Goal: Information Seeking & Learning: Check status

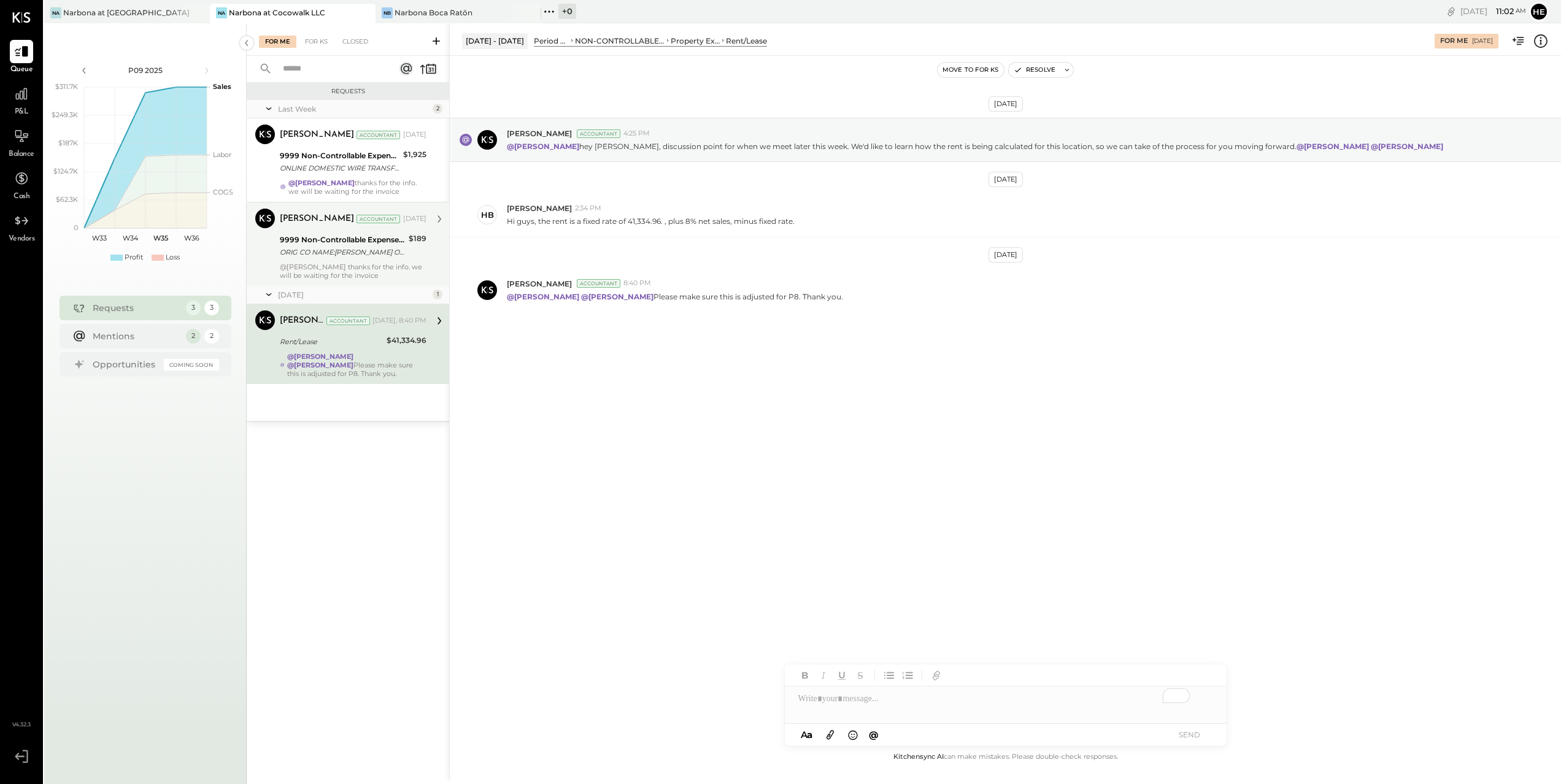
click at [334, 251] on div "ORIG CO NAME:[PERSON_NAME] ORIG ID:XXXXXX6202 DESC DATE:250712 CO ENTRY DESCR:S…" at bounding box center [342, 252] width 125 height 13
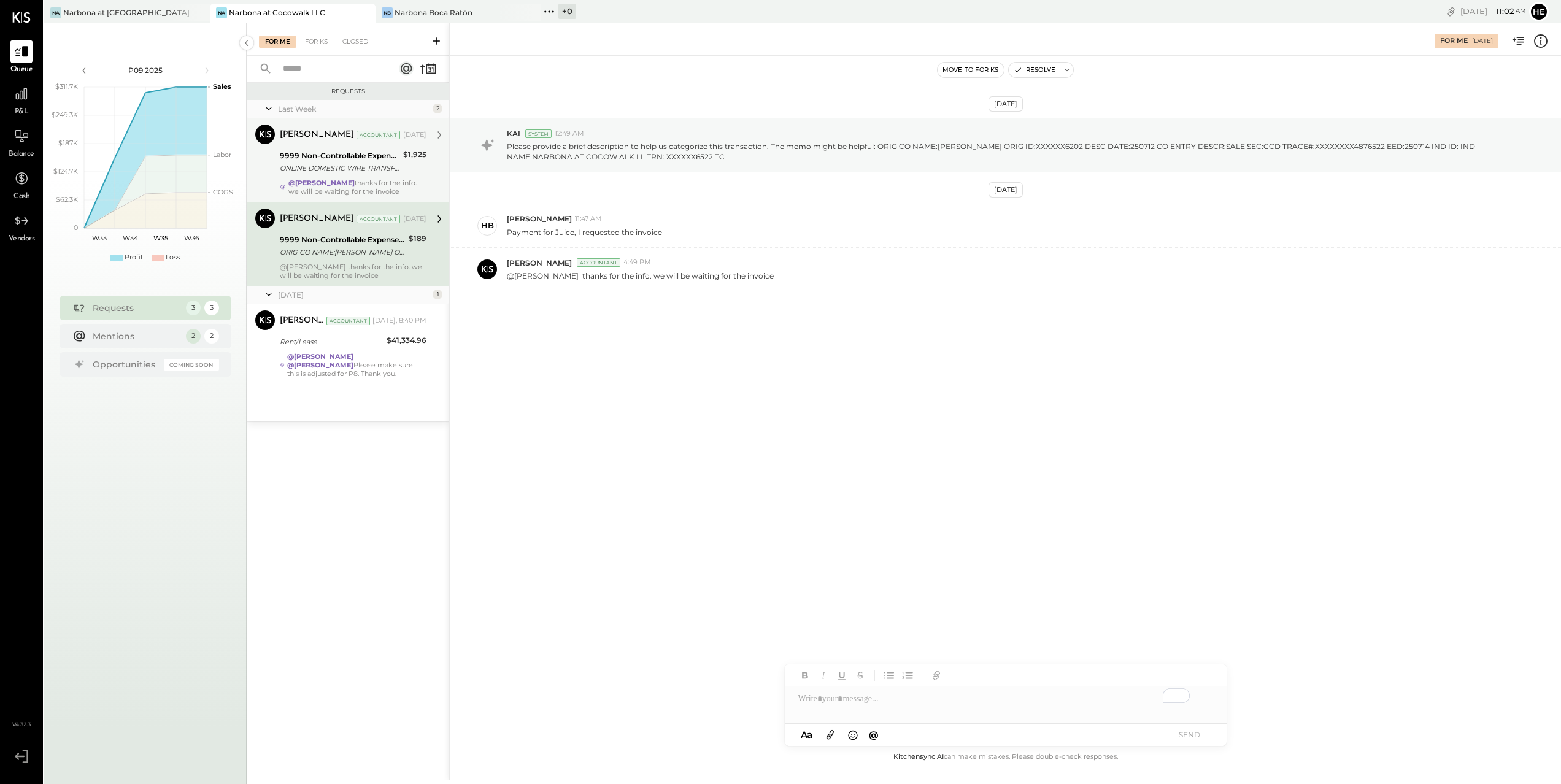
click at [336, 178] on strong "@[PERSON_NAME]" at bounding box center [322, 183] width 66 height 9
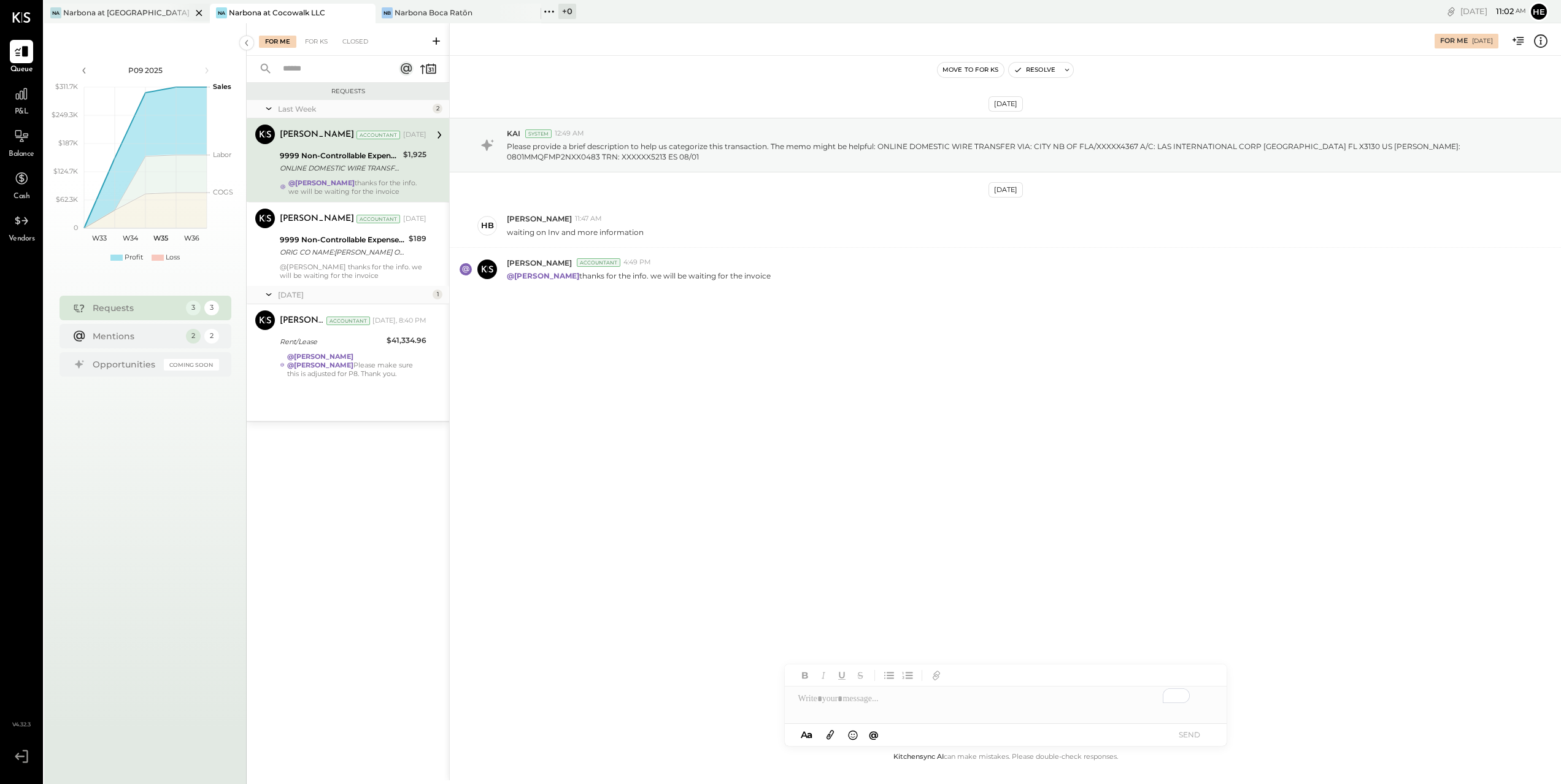
click at [144, 15] on div "Narbona at [GEOGRAPHIC_DATA] LLC" at bounding box center [128, 13] width 128 height 10
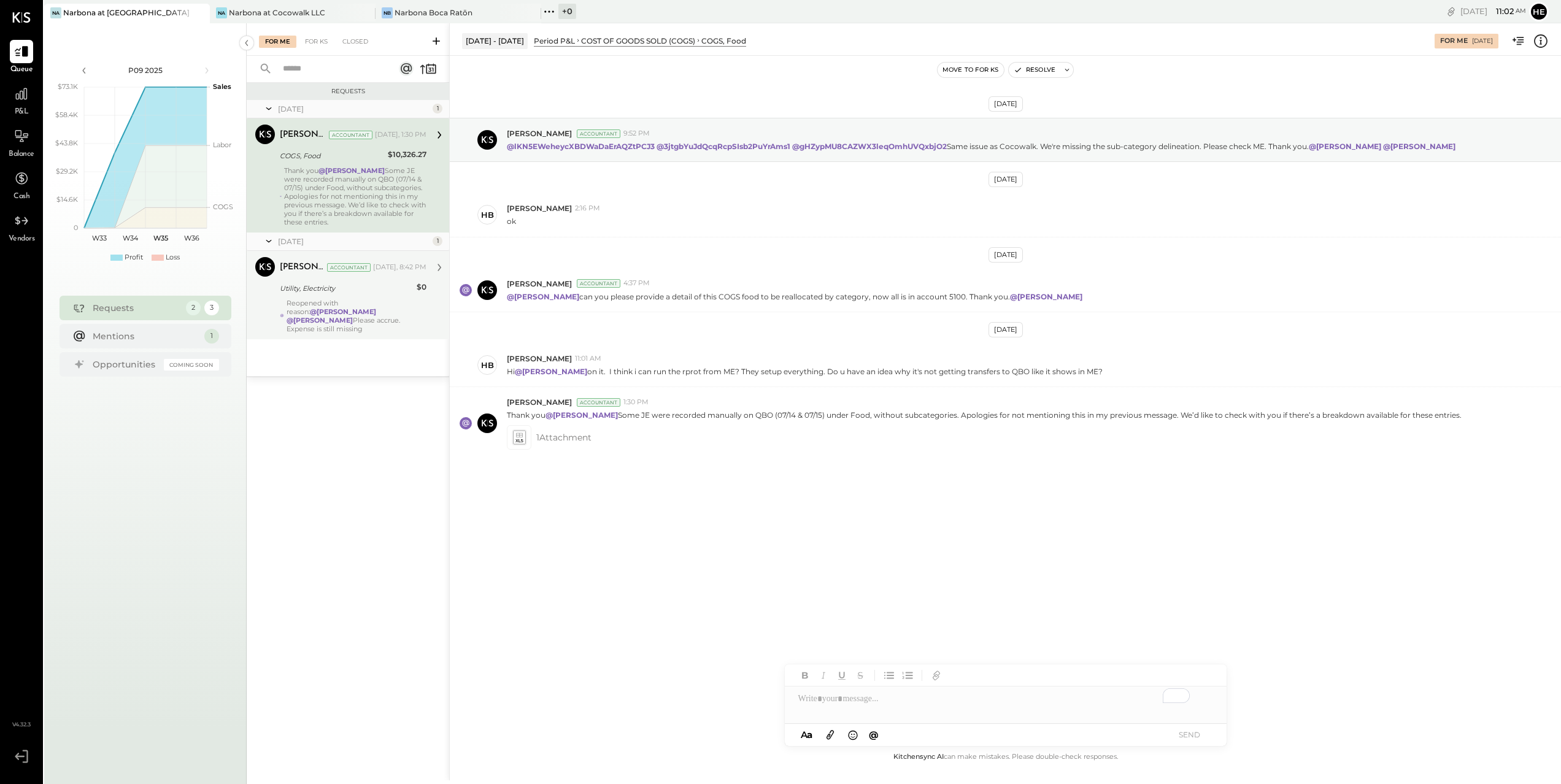
click at [353, 316] on strong "@[PERSON_NAME]" at bounding box center [319, 320] width 66 height 9
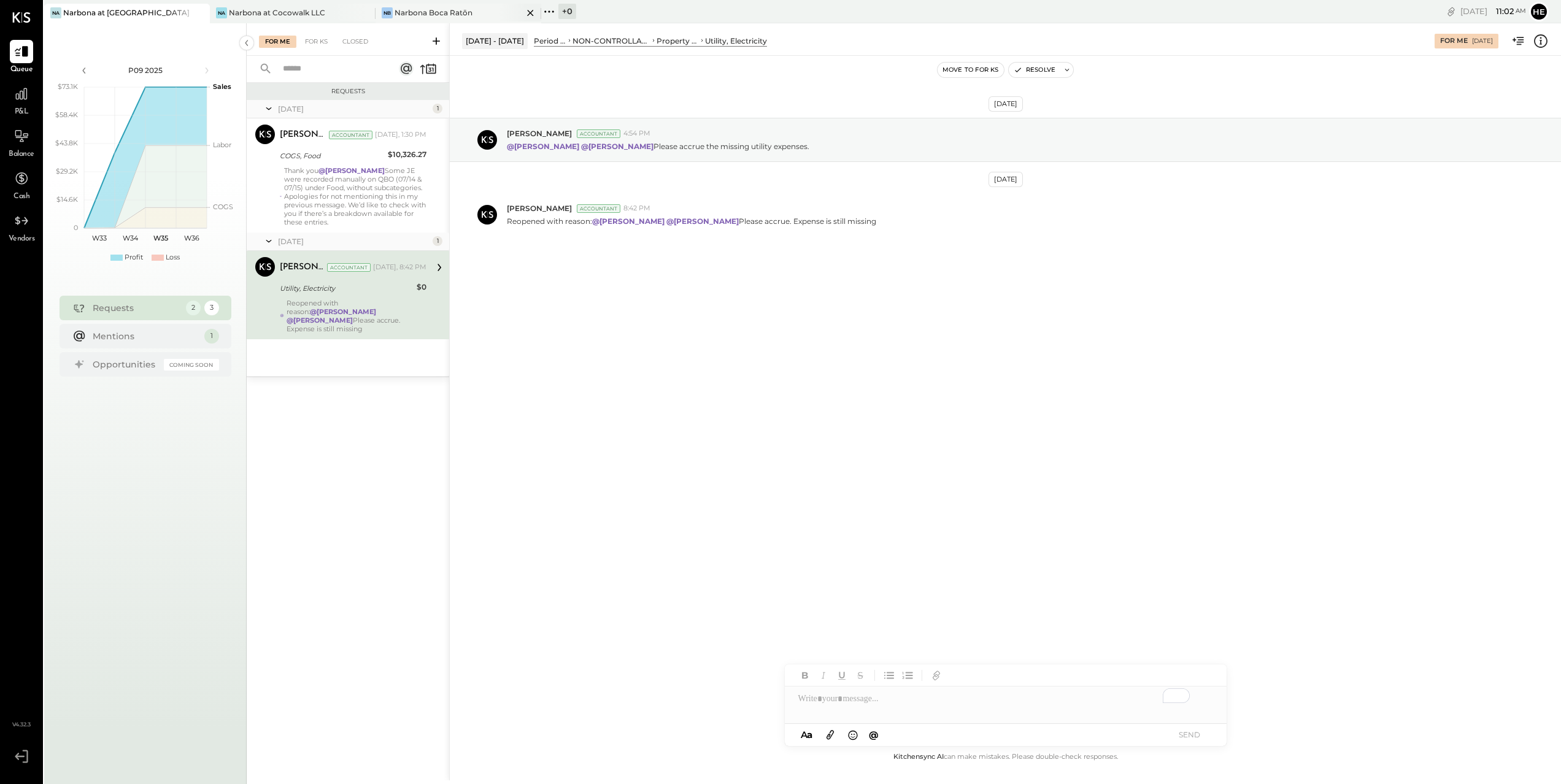
click at [447, 15] on div "Narbona Boca Ratōn" at bounding box center [434, 13] width 78 height 10
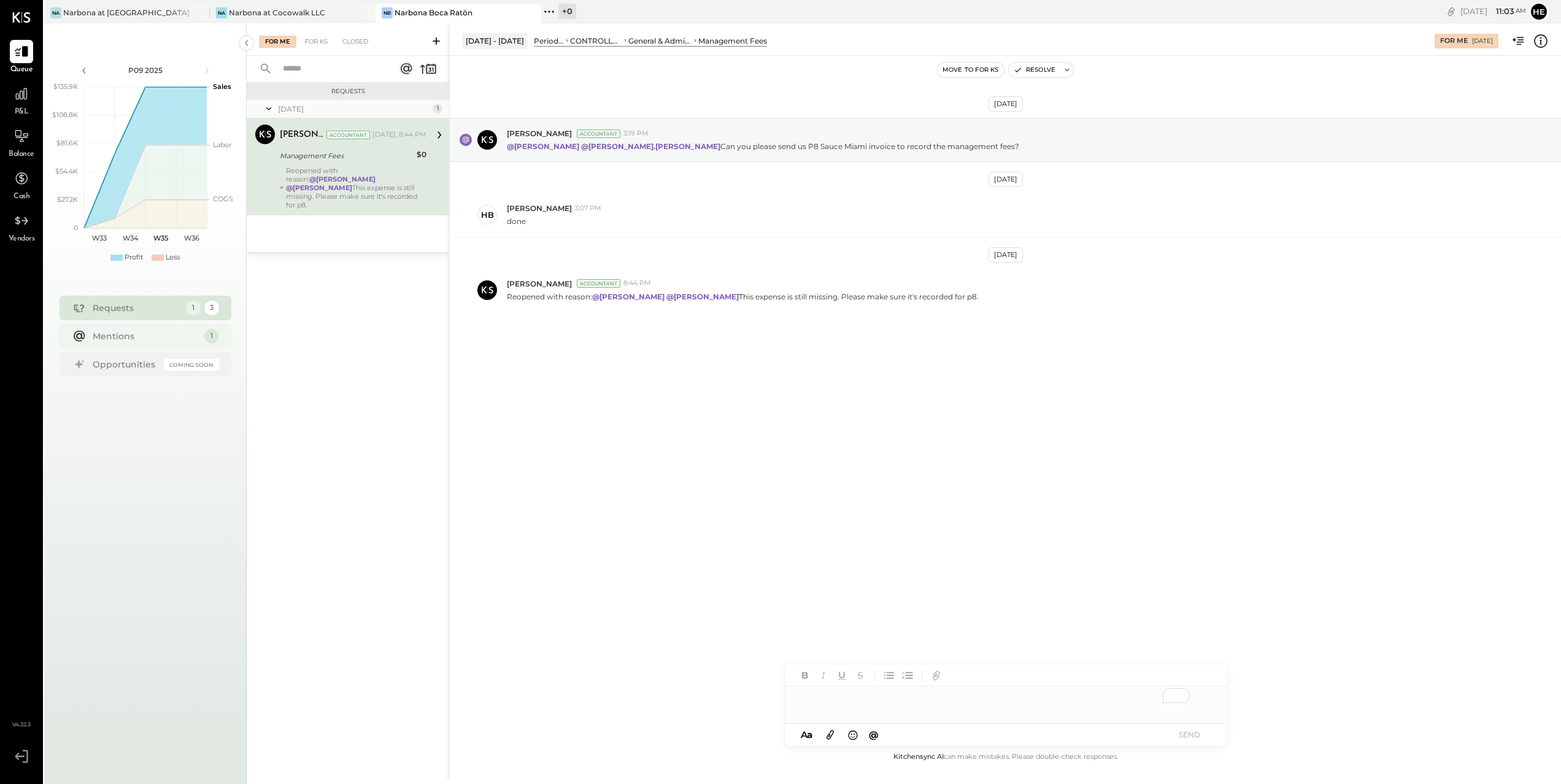
click at [127, 341] on div "Mentions" at bounding box center [145, 336] width 105 height 13
click at [1078, 280] on div "[PERSON_NAME] Accountant 8:44 PM" at bounding box center [1029, 284] width 1045 height 10
click at [905, 704] on div "To enrich screen reader interactions, please activate Accessibility in Grammarl…" at bounding box center [1006, 698] width 442 height 24
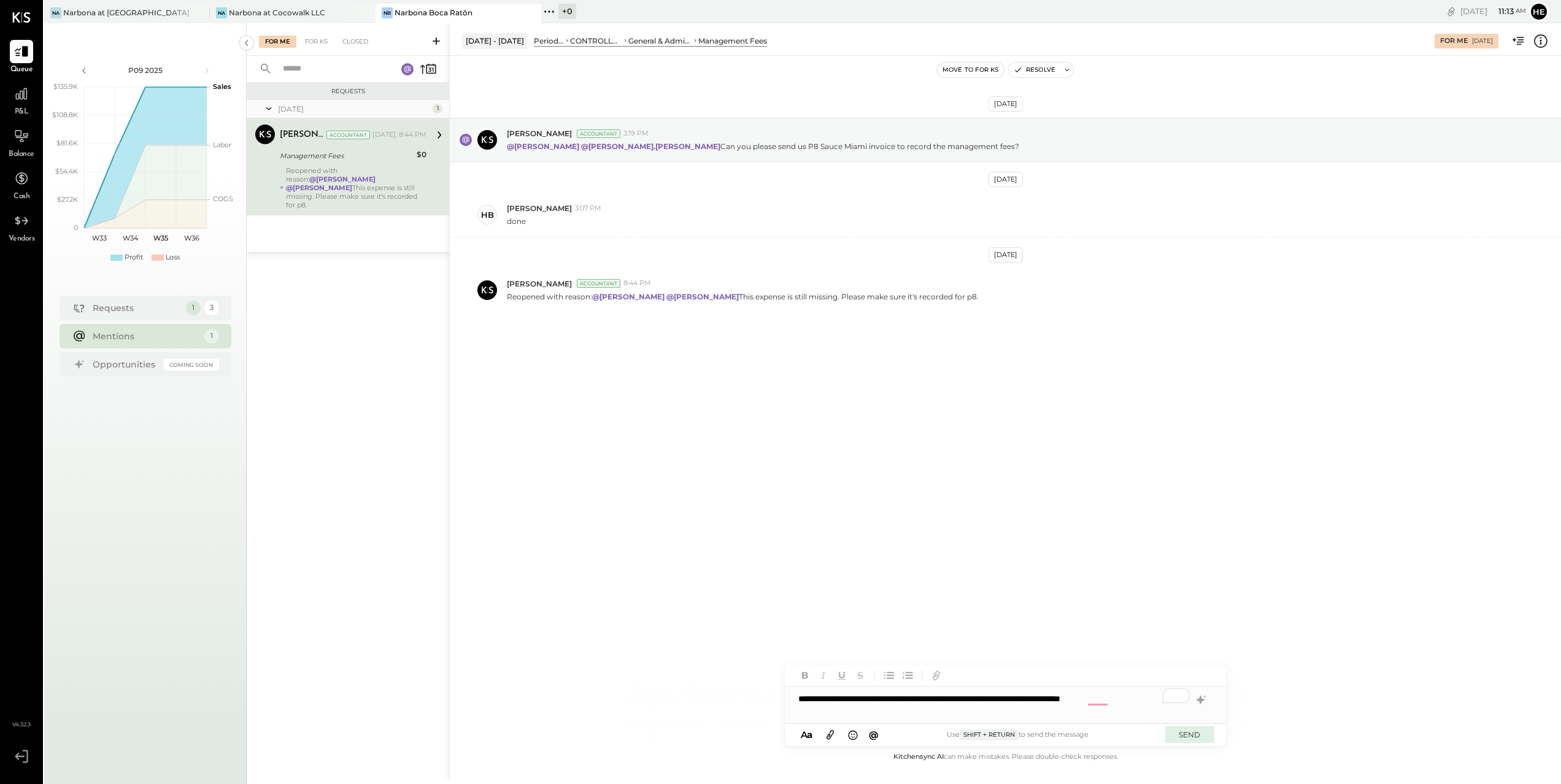
click at [1187, 734] on button "SEND" at bounding box center [1190, 735] width 49 height 16
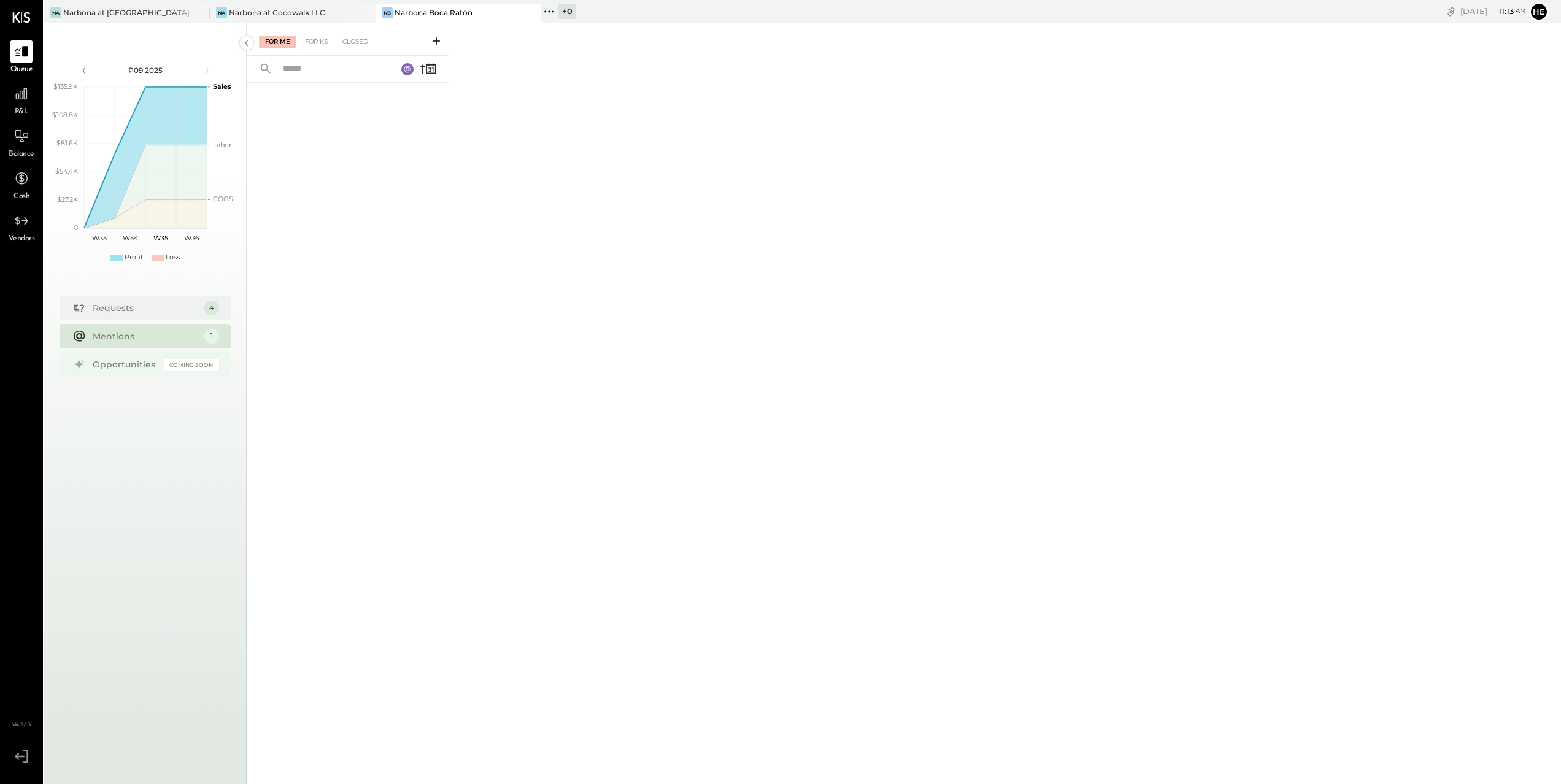
click at [133, 356] on div "Opportunities Coming Soon" at bounding box center [145, 364] width 172 height 24
click at [138, 334] on div "Mentions" at bounding box center [145, 336] width 105 height 13
click at [131, 310] on div "Requests" at bounding box center [145, 308] width 105 height 13
click at [488, 9] on div "[PERSON_NAME] Boca Ratōn" at bounding box center [449, 13] width 148 height 11
click at [346, 44] on div "Closed" at bounding box center [356, 41] width 38 height 13
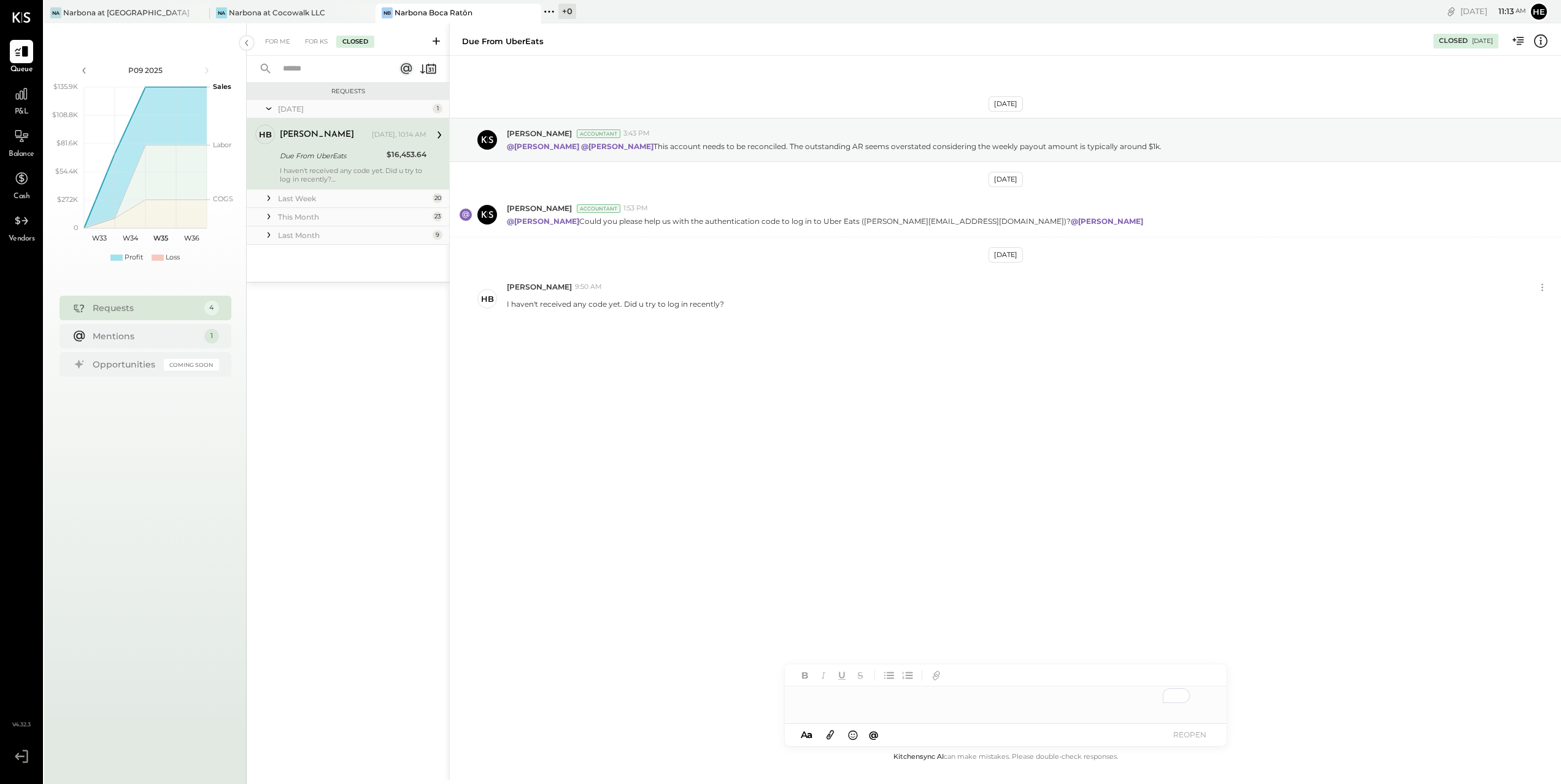
click at [331, 198] on div "Last Week" at bounding box center [353, 198] width 151 height 10
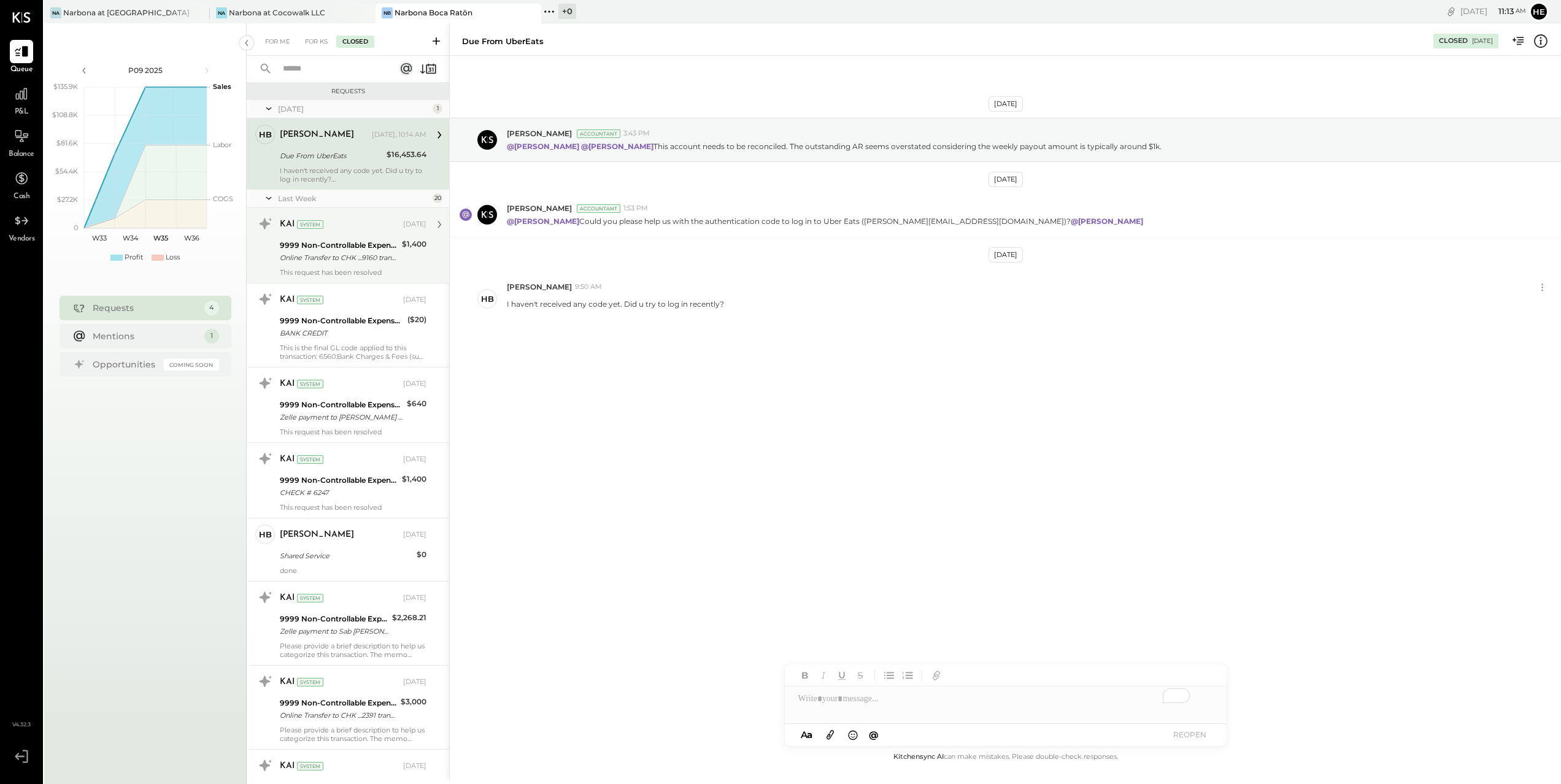
click at [337, 243] on div "9999 Non-Controllable Expenses:Other Income and Expenses:To Be Classified P&L" at bounding box center [339, 245] width 119 height 13
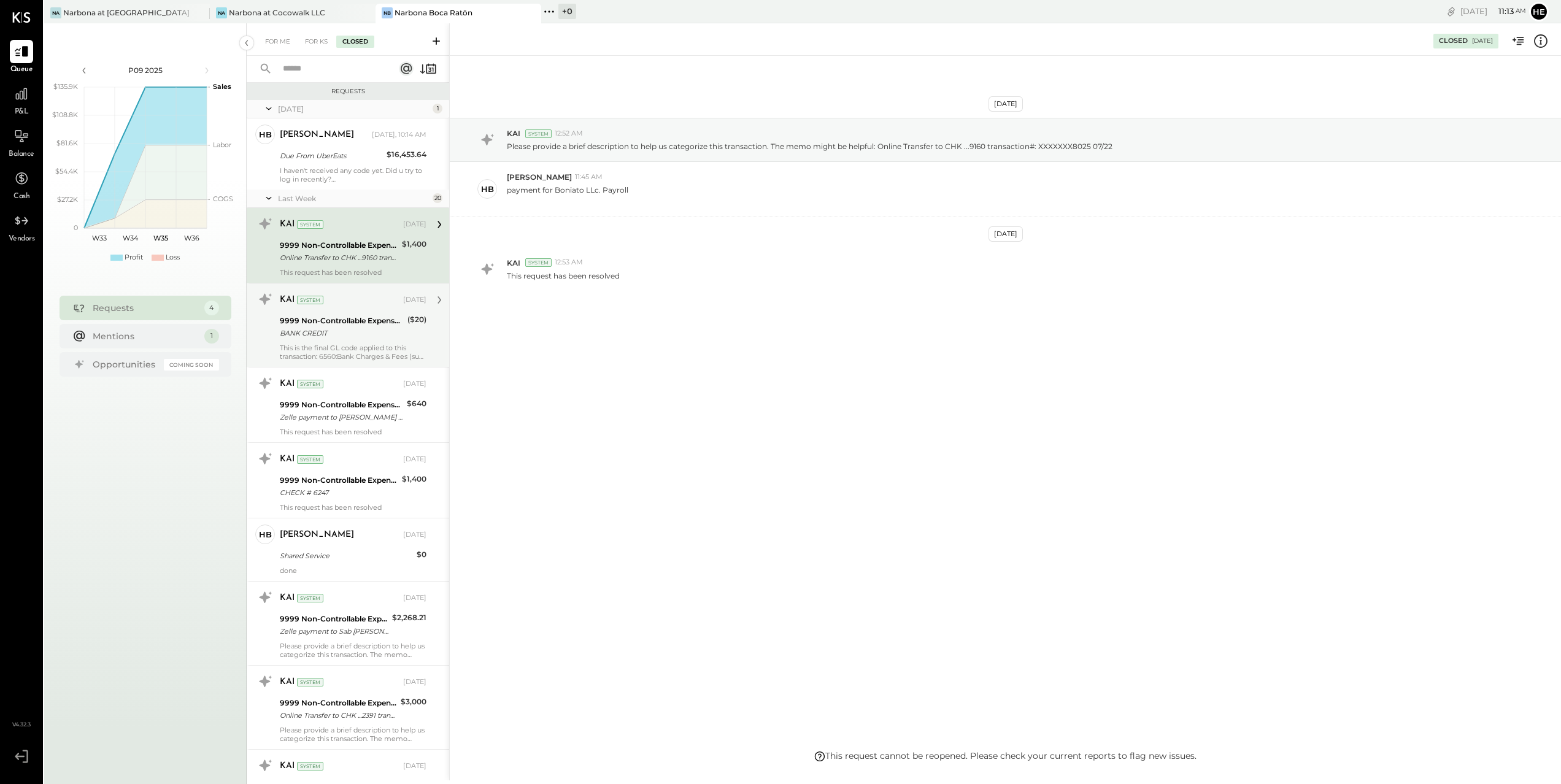
click at [358, 315] on div "9999 Non-Controllable Expenses:Other Income and Expenses:To Be Classified P&L" at bounding box center [342, 321] width 124 height 13
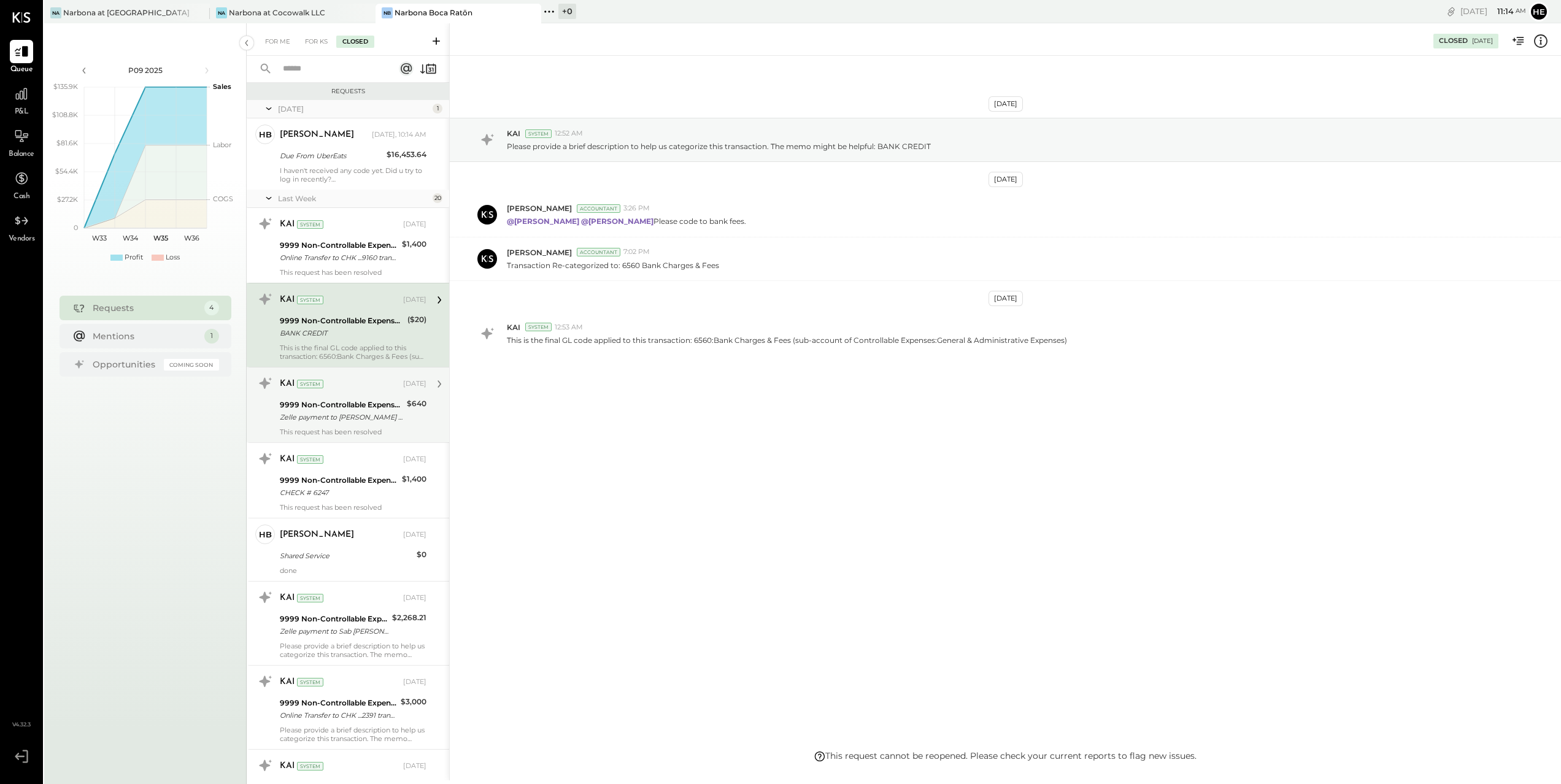
click at [352, 414] on div "Zelle payment to [PERSON_NAME] XXXXXXX8172" at bounding box center [341, 417] width 123 height 13
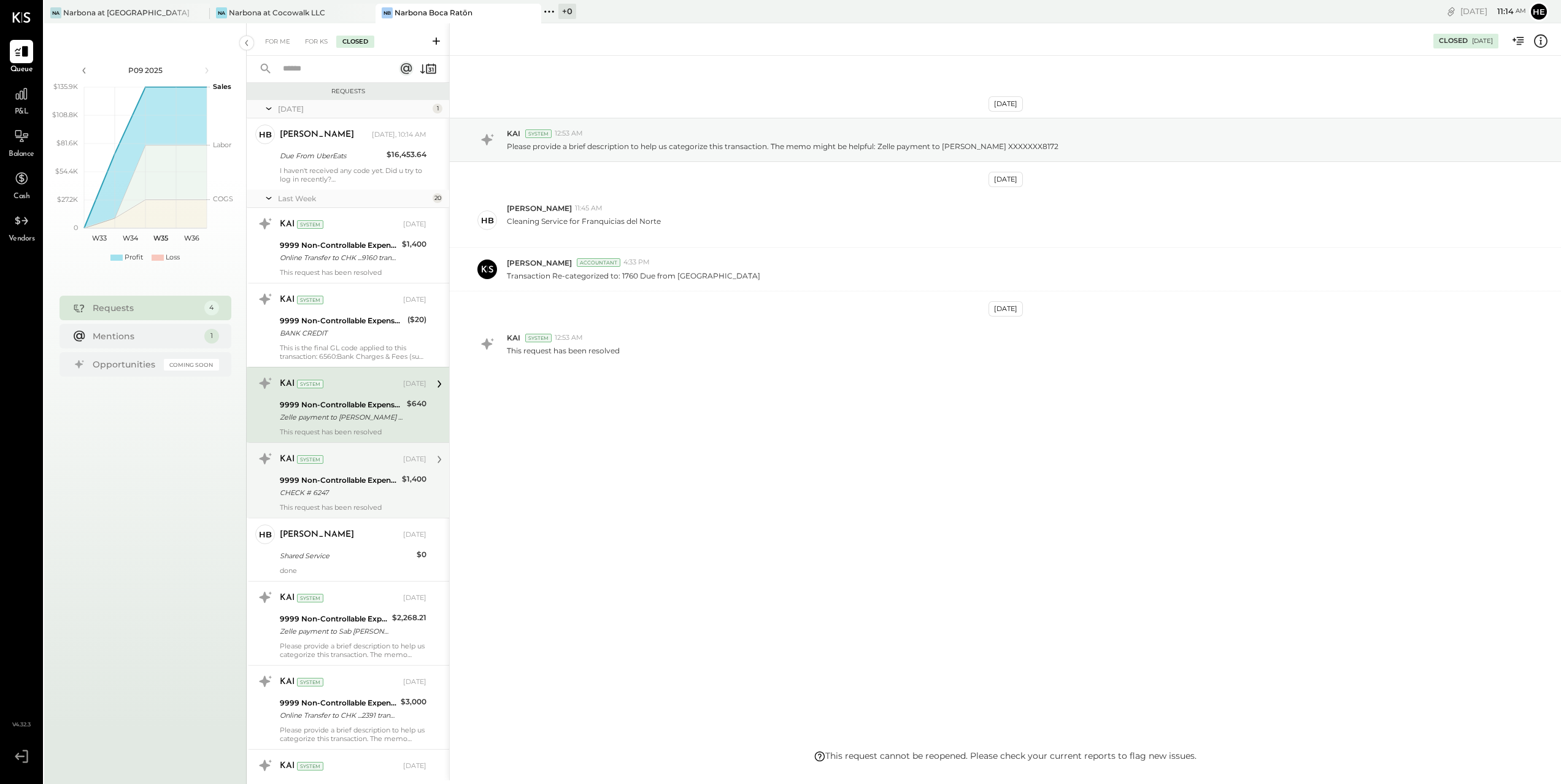
click at [406, 483] on div "$1,400" at bounding box center [414, 479] width 24 height 13
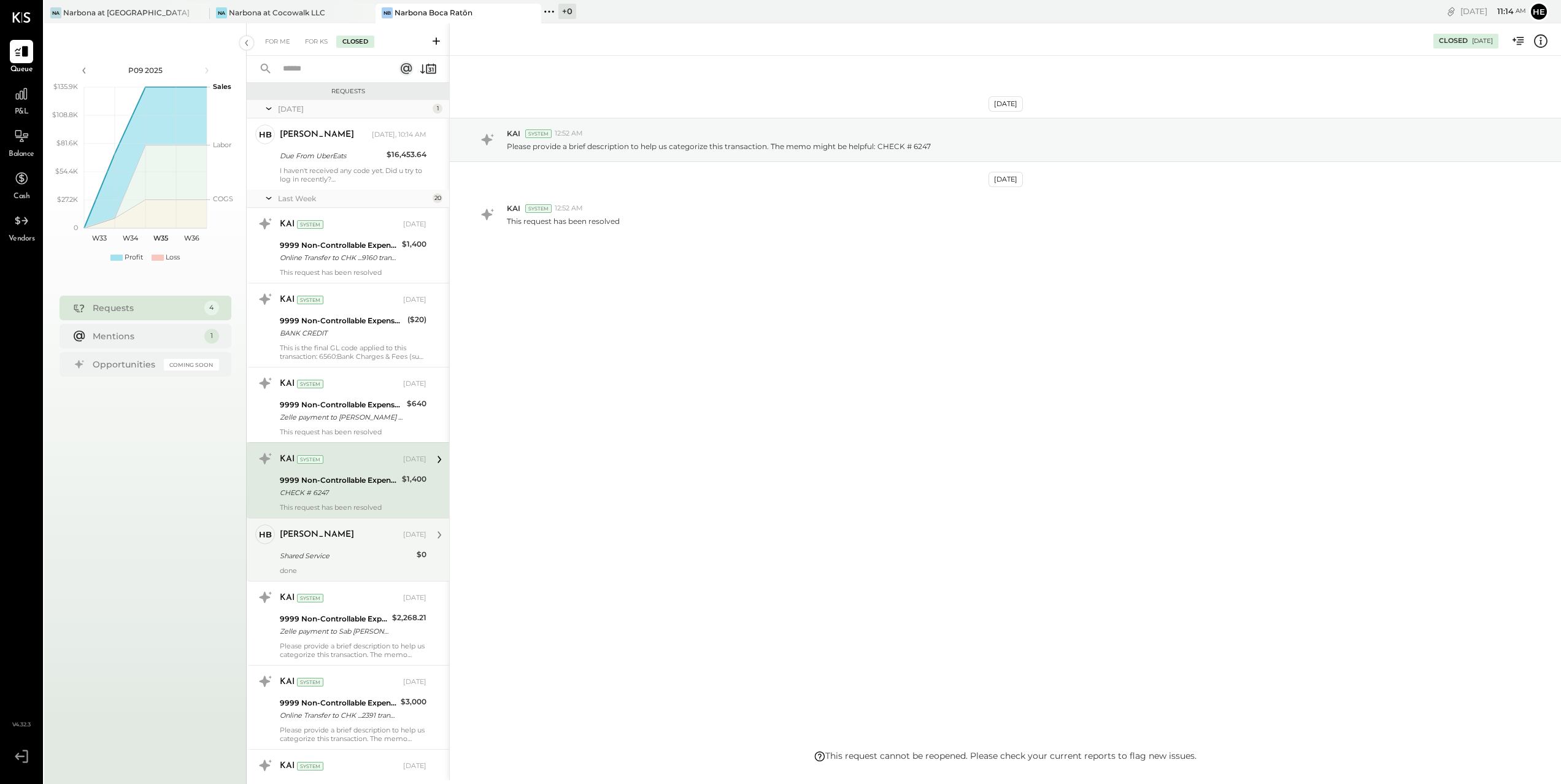
click at [385, 527] on div "[PERSON_NAME] [DATE]" at bounding box center [353, 535] width 147 height 17
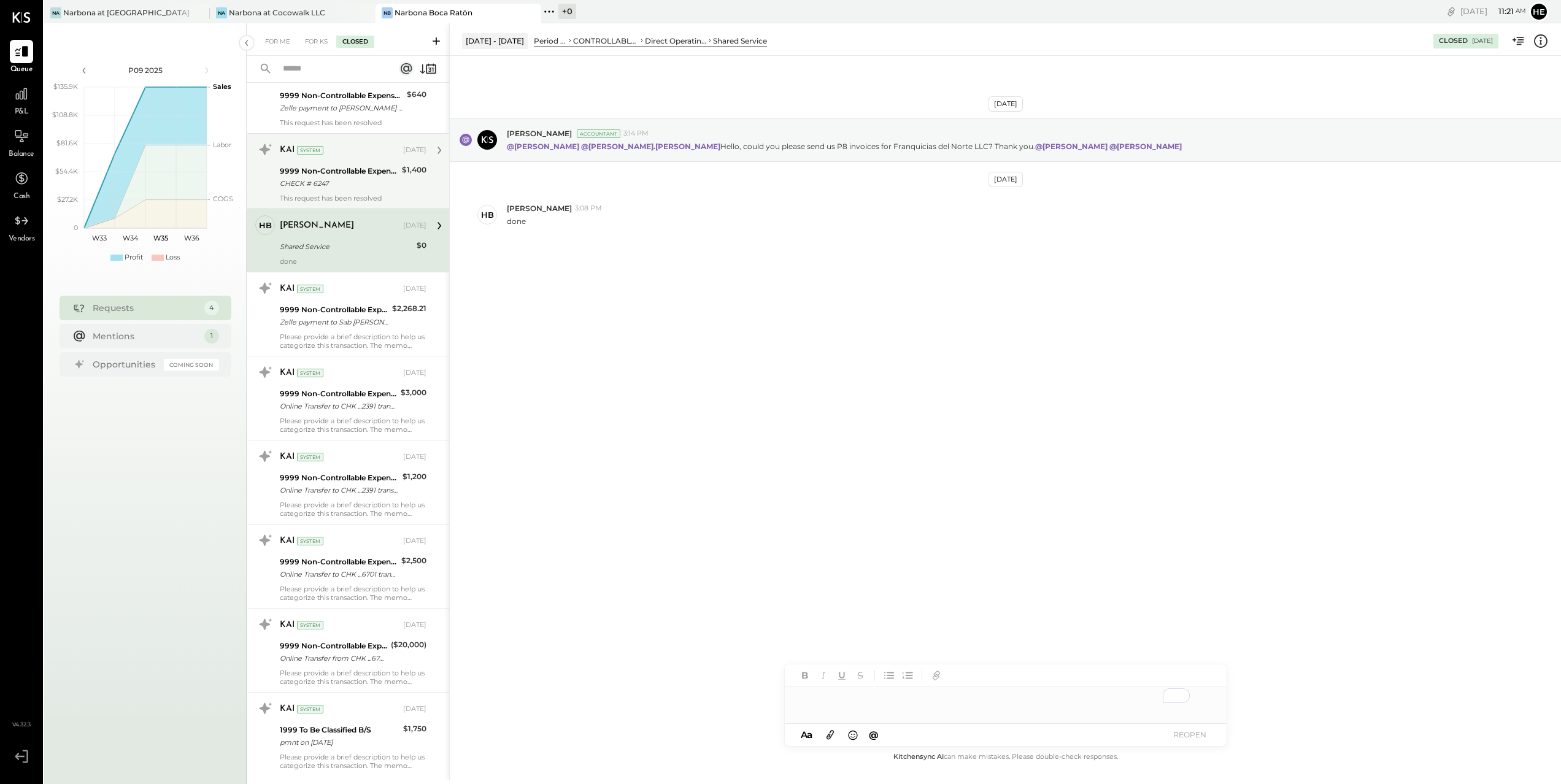
scroll to position [325, 0]
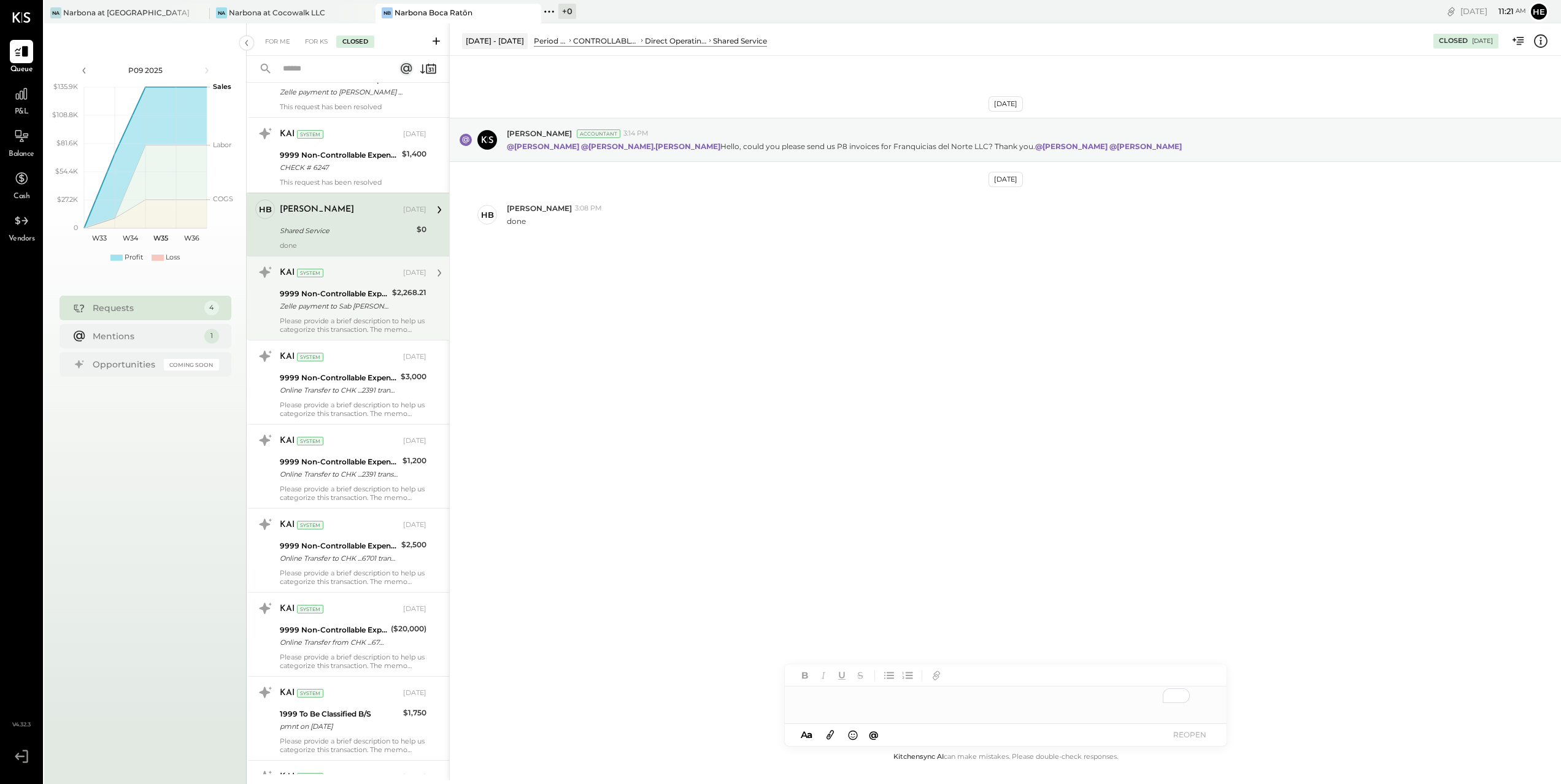
click at [378, 305] on div "Zelle payment to Sab [PERSON_NAME] Group 2 JPM99bgqfs8x" at bounding box center [333, 306] width 108 height 13
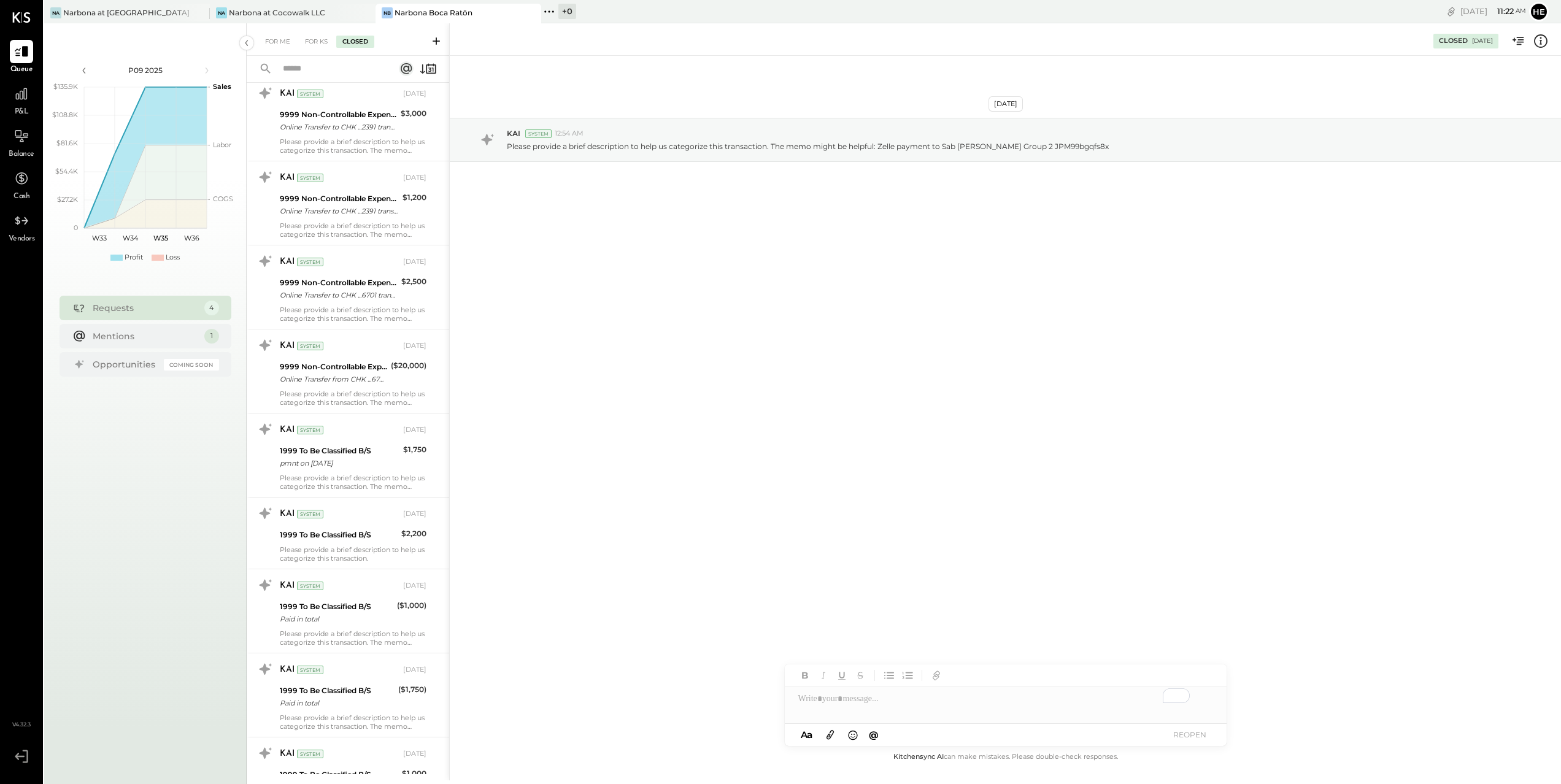
scroll to position [1105, 0]
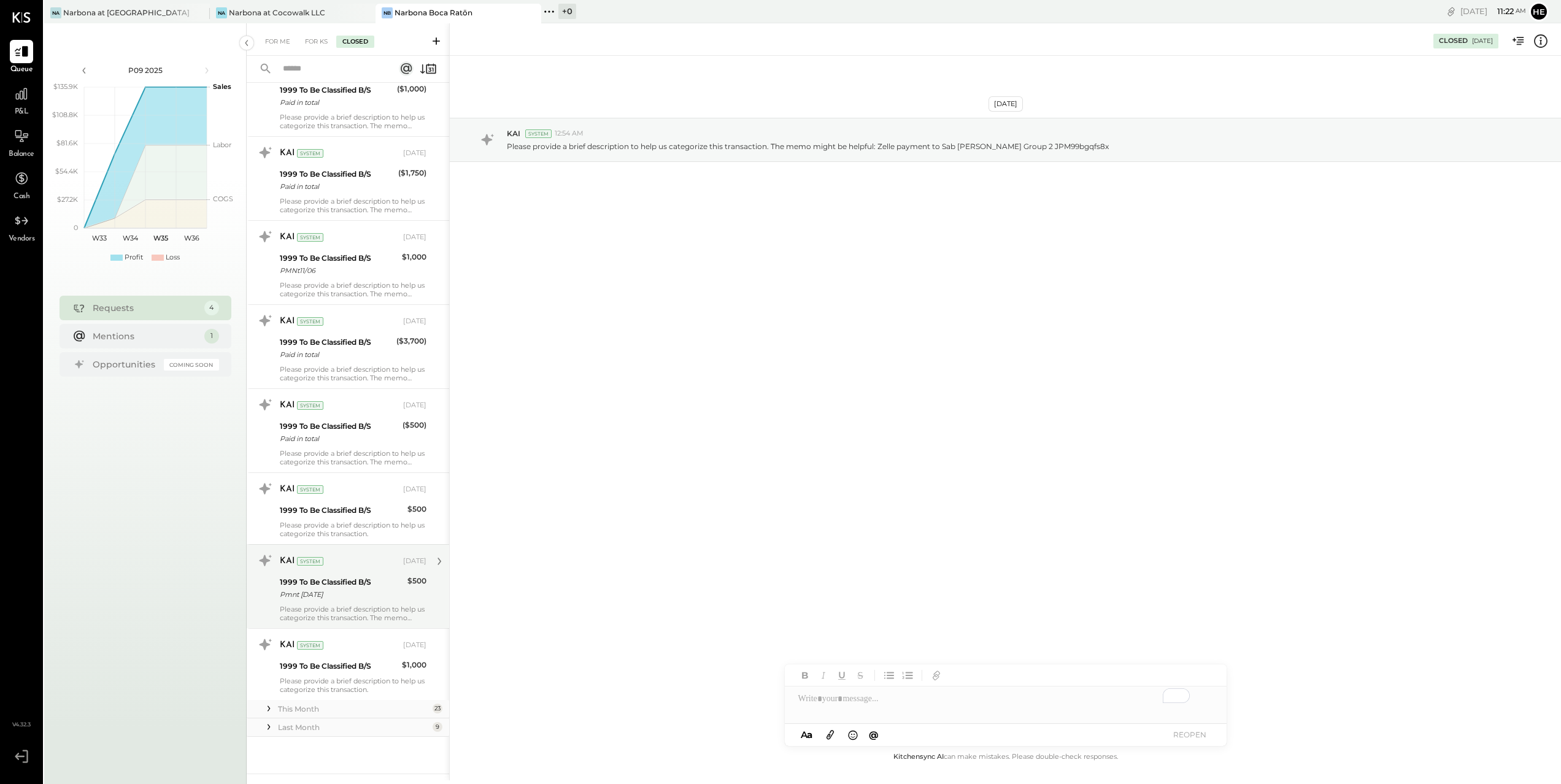
click at [349, 594] on div "Pmnt [DATE]" at bounding box center [342, 594] width 124 height 13
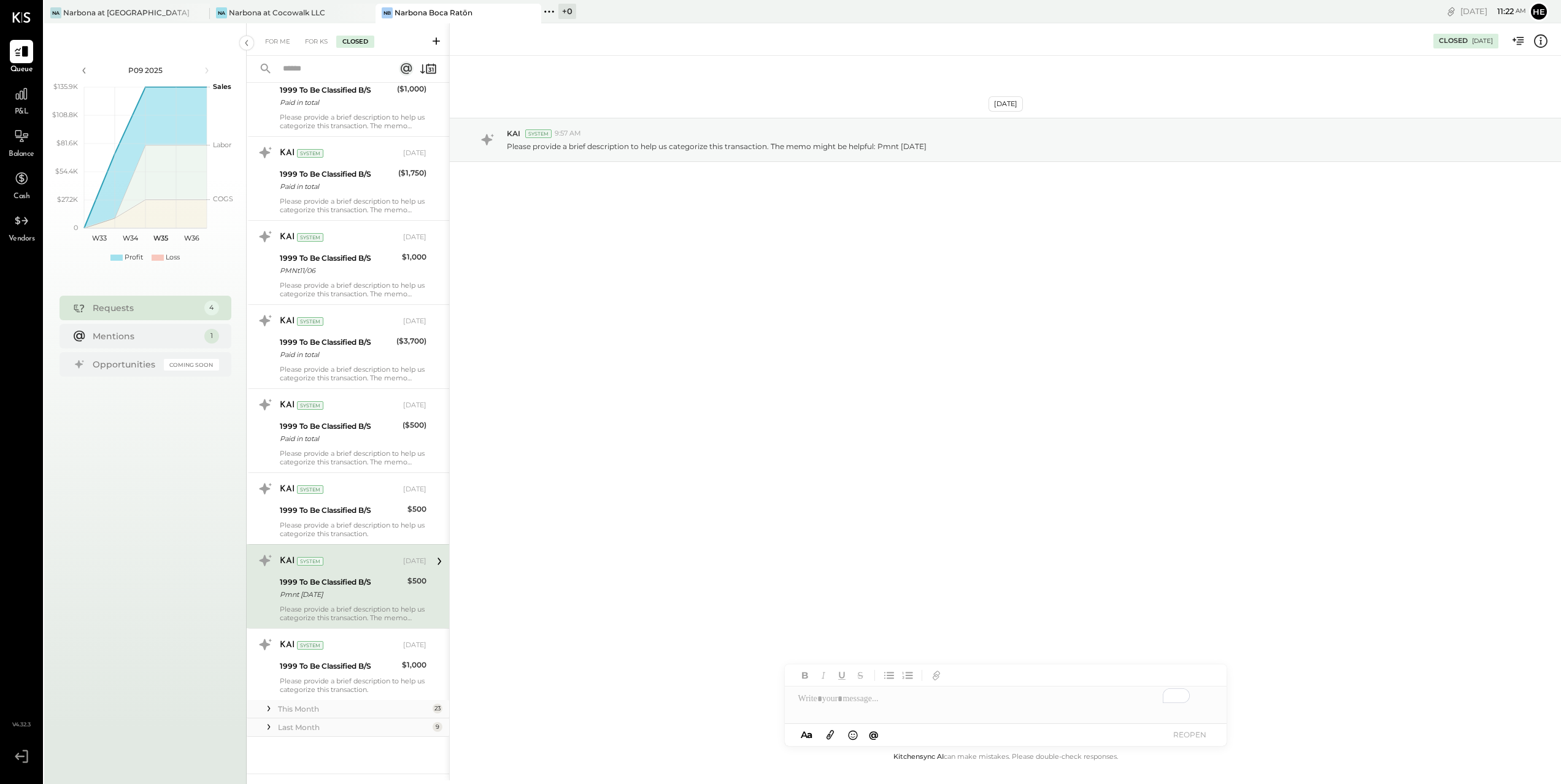
click at [437, 561] on icon at bounding box center [439, 561] width 4 height 7
click at [730, 131] on div "KAI System 9:57 AM" at bounding box center [1029, 133] width 1045 height 10
click at [303, 13] on div "Narbona at Cocowalk LLC" at bounding box center [277, 13] width 97 height 10
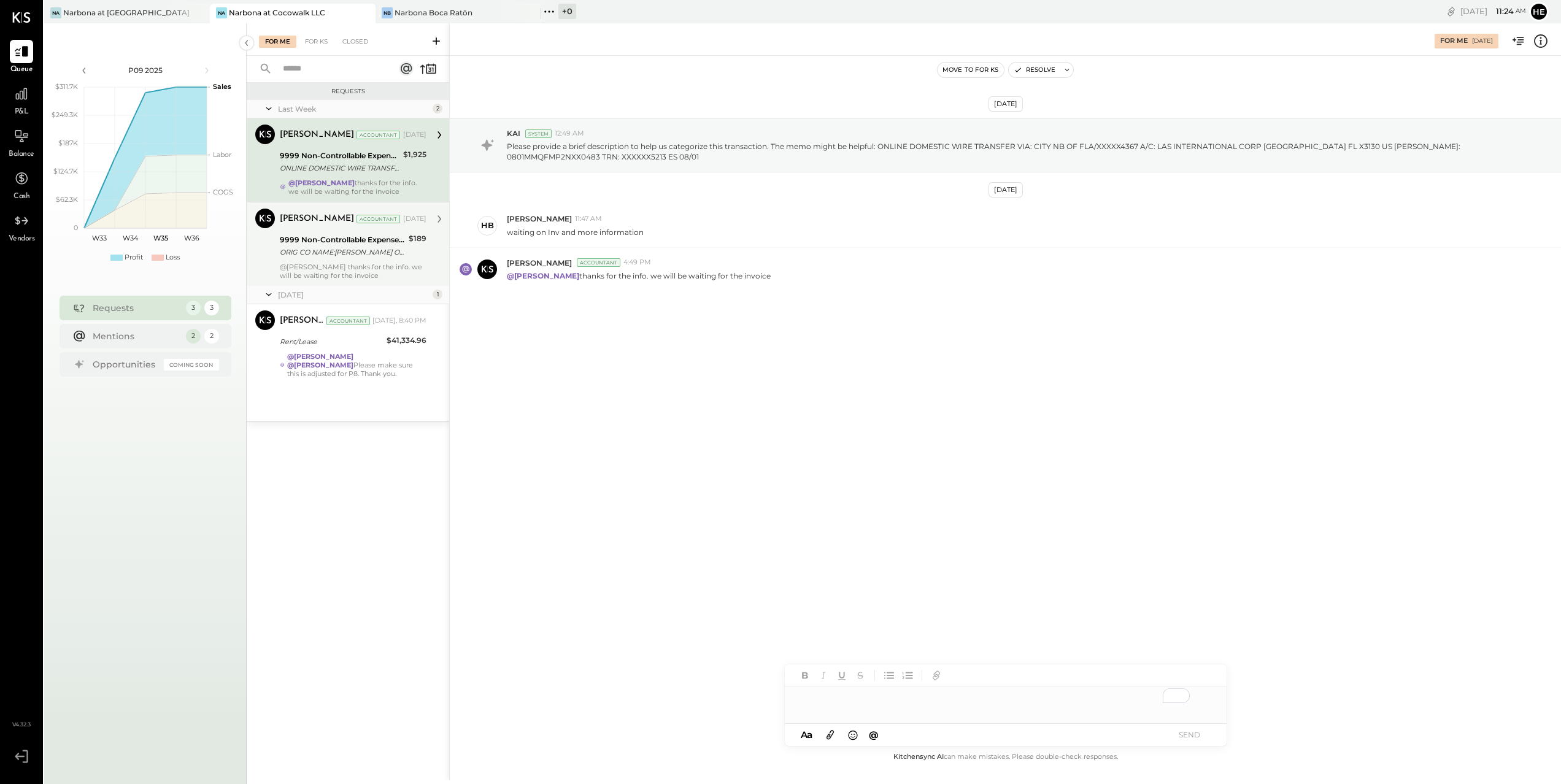
click at [325, 227] on div "[PERSON_NAME] Accountant [DATE]" at bounding box center [353, 219] width 147 height 21
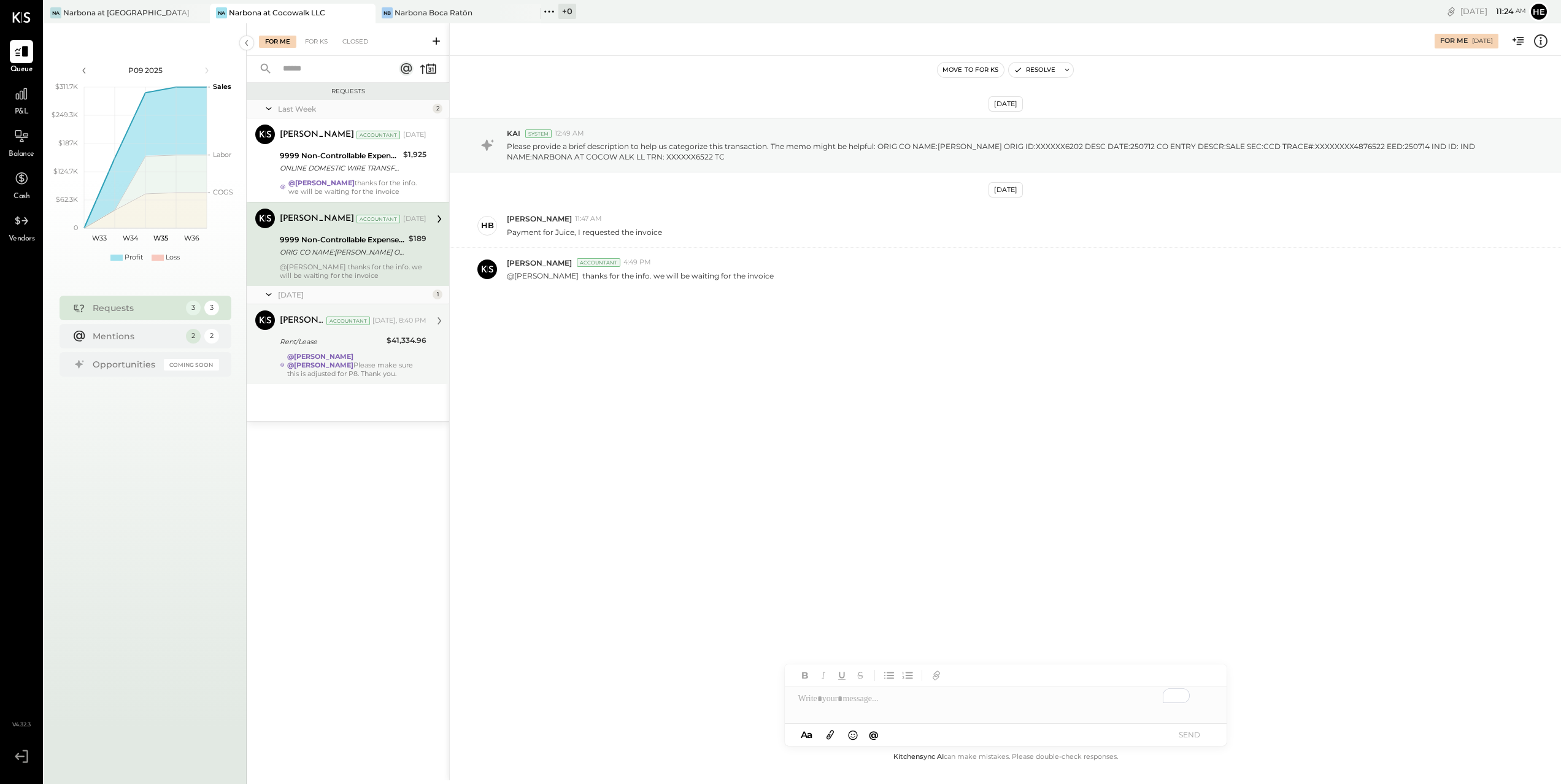
click at [420, 365] on div "@[PERSON_NAME] @[PERSON_NAME] Please make sure this is adjusted for P8. Thank y…" at bounding box center [356, 364] width 139 height 26
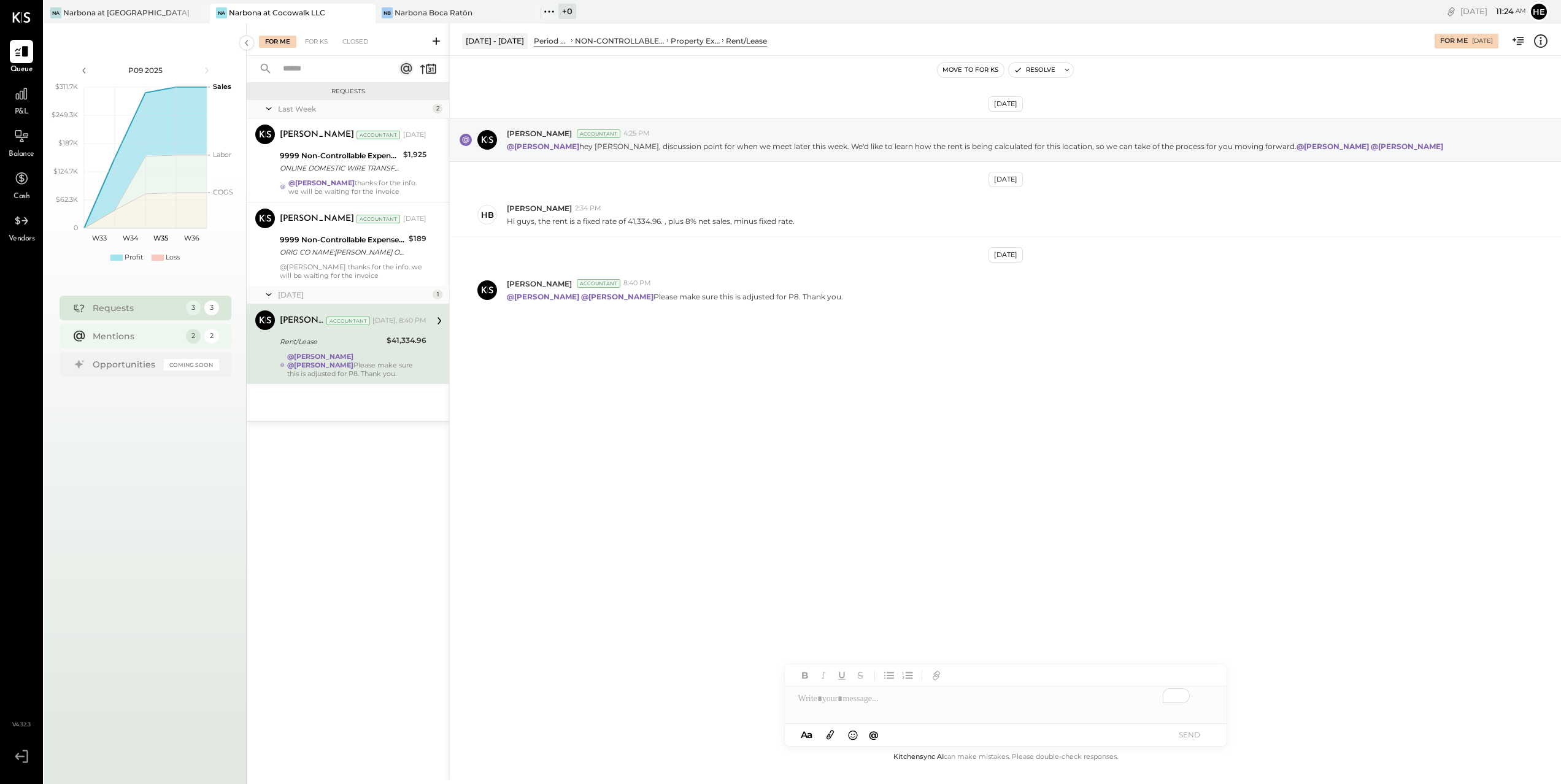
click at [126, 337] on div "Mentions" at bounding box center [136, 336] width 87 height 13
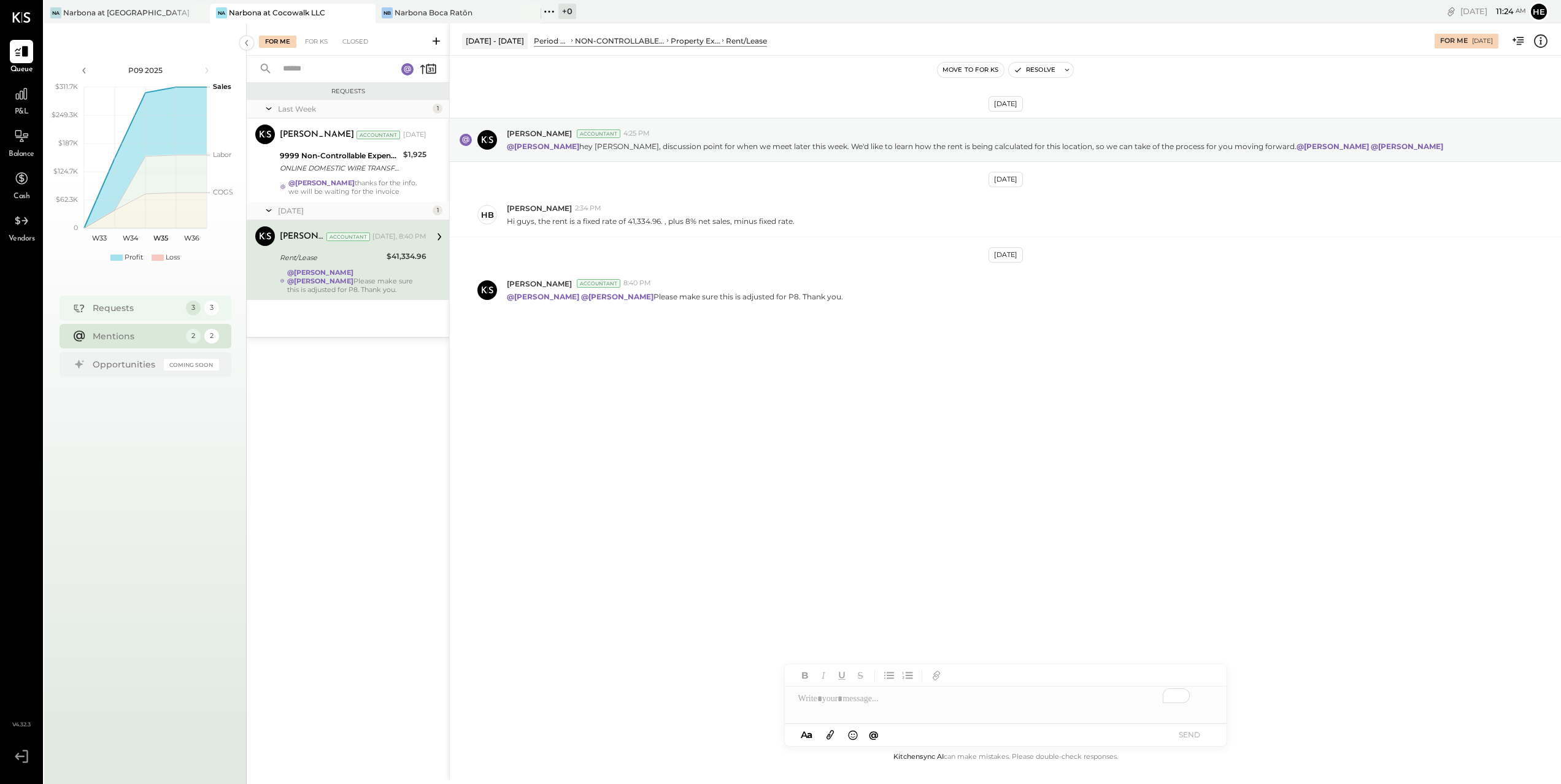
click at [114, 305] on div "Requests" at bounding box center [136, 308] width 87 height 13
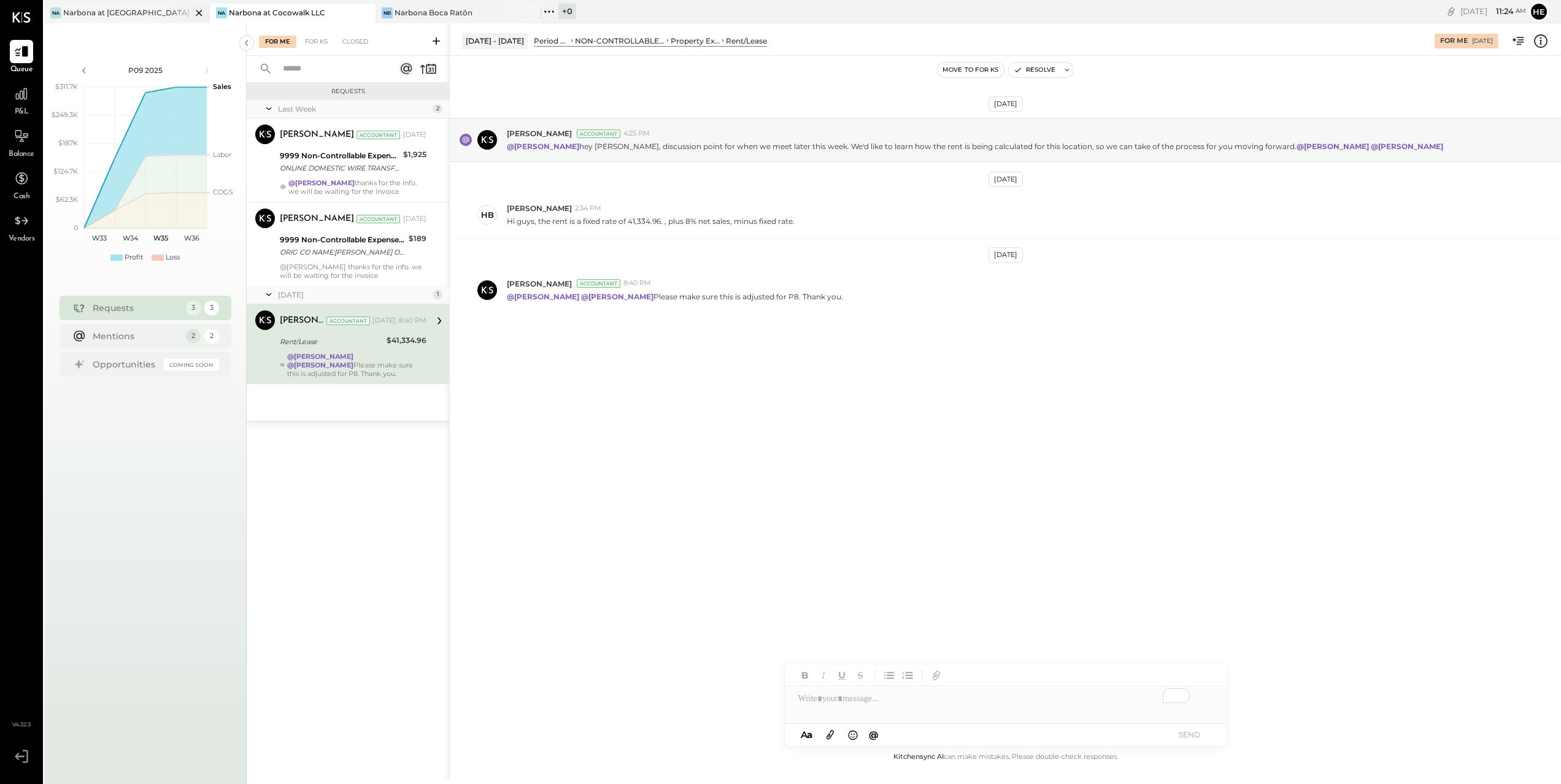
click at [151, 10] on div "Narbona at [GEOGRAPHIC_DATA] LLC" at bounding box center [128, 13] width 128 height 10
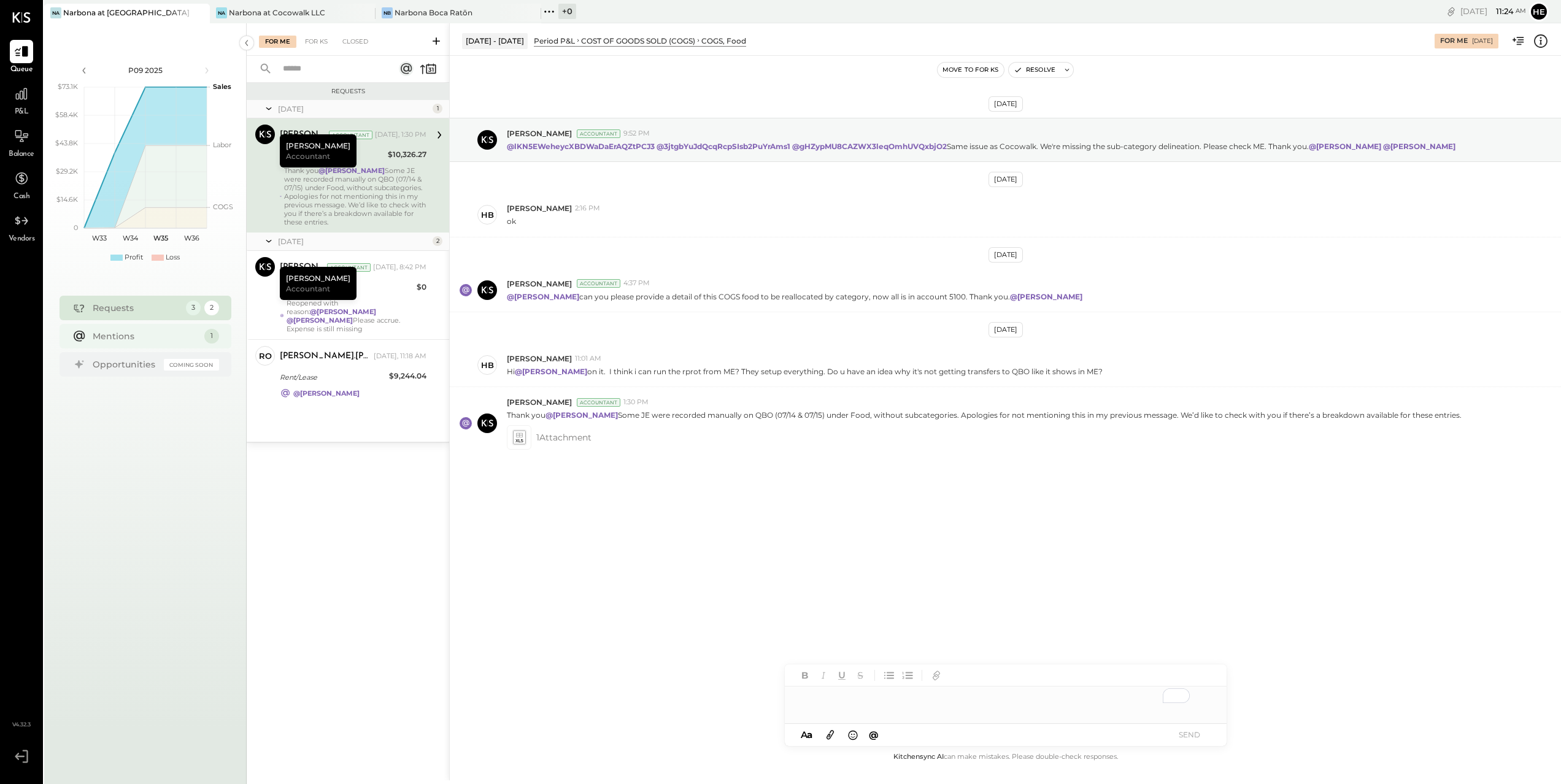
click at [148, 336] on div "Mentions" at bounding box center [145, 336] width 105 height 13
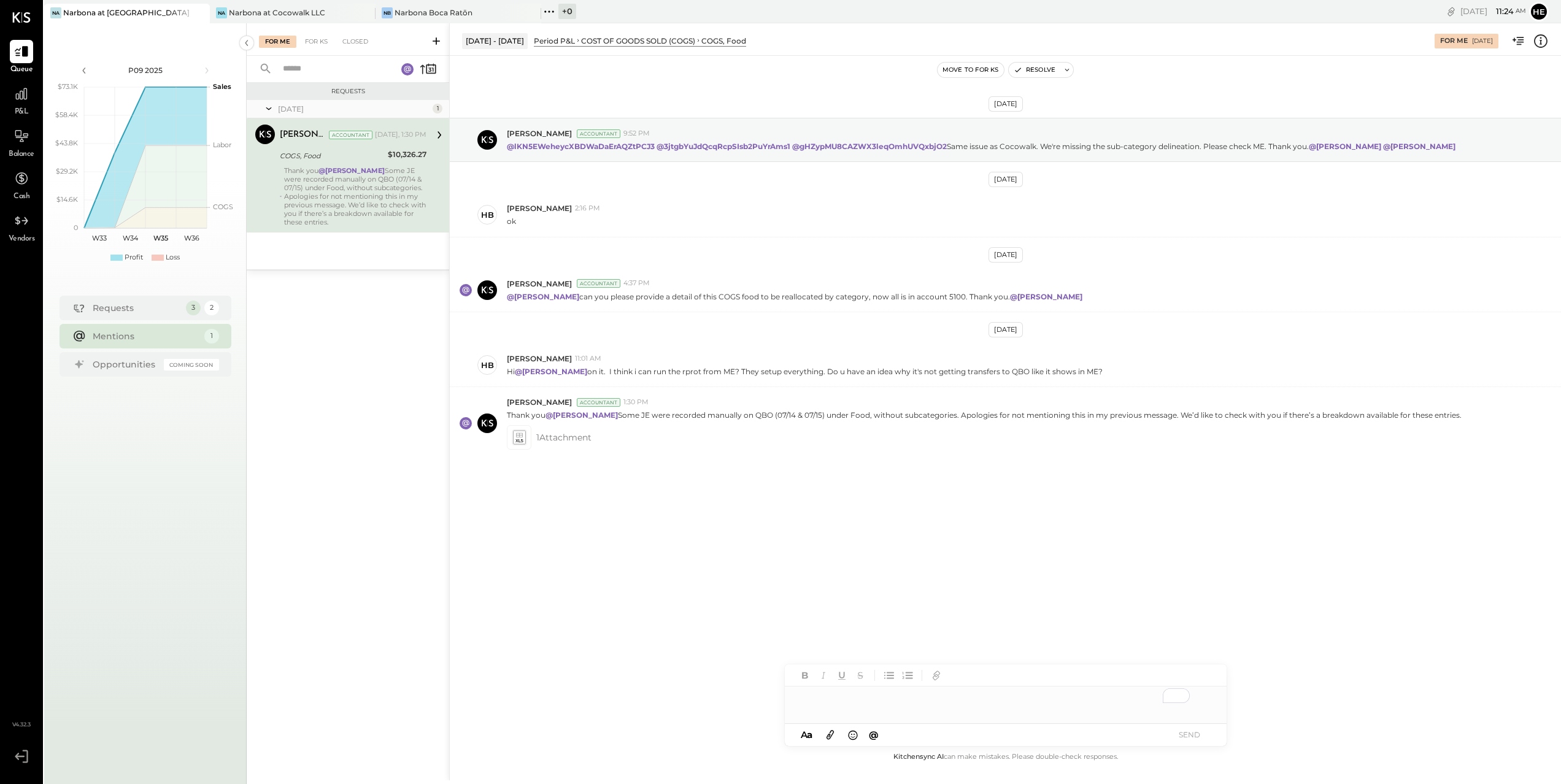
click at [1045, 714] on div at bounding box center [1006, 694] width 442 height 59
click at [958, 701] on div "**********" at bounding box center [1006, 698] width 442 height 24
click at [1189, 735] on button "SEND" at bounding box center [1190, 735] width 49 height 16
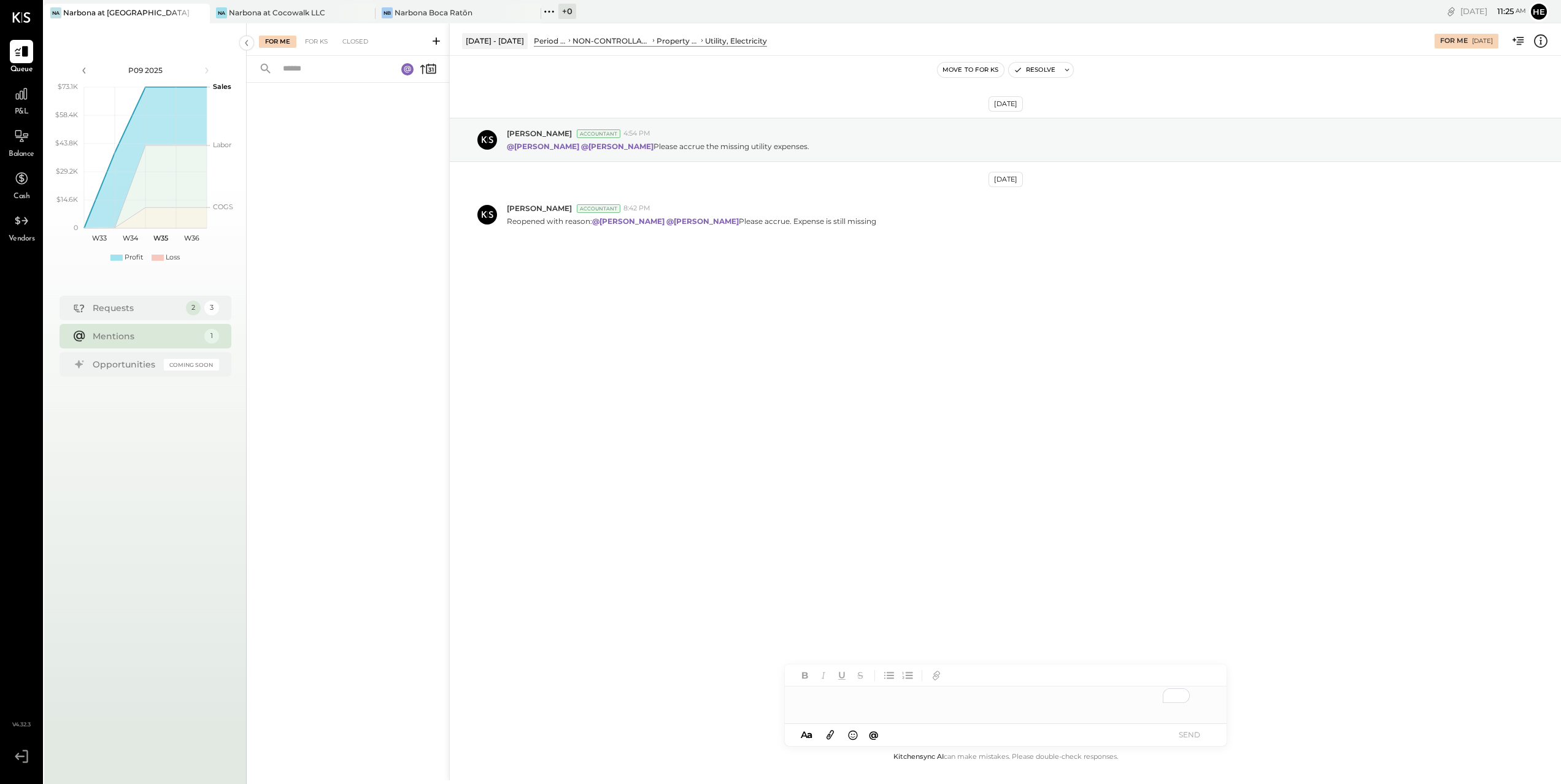
click at [107, 337] on div "Mentions" at bounding box center [145, 336] width 105 height 13
click at [108, 311] on div "Requests" at bounding box center [136, 308] width 87 height 13
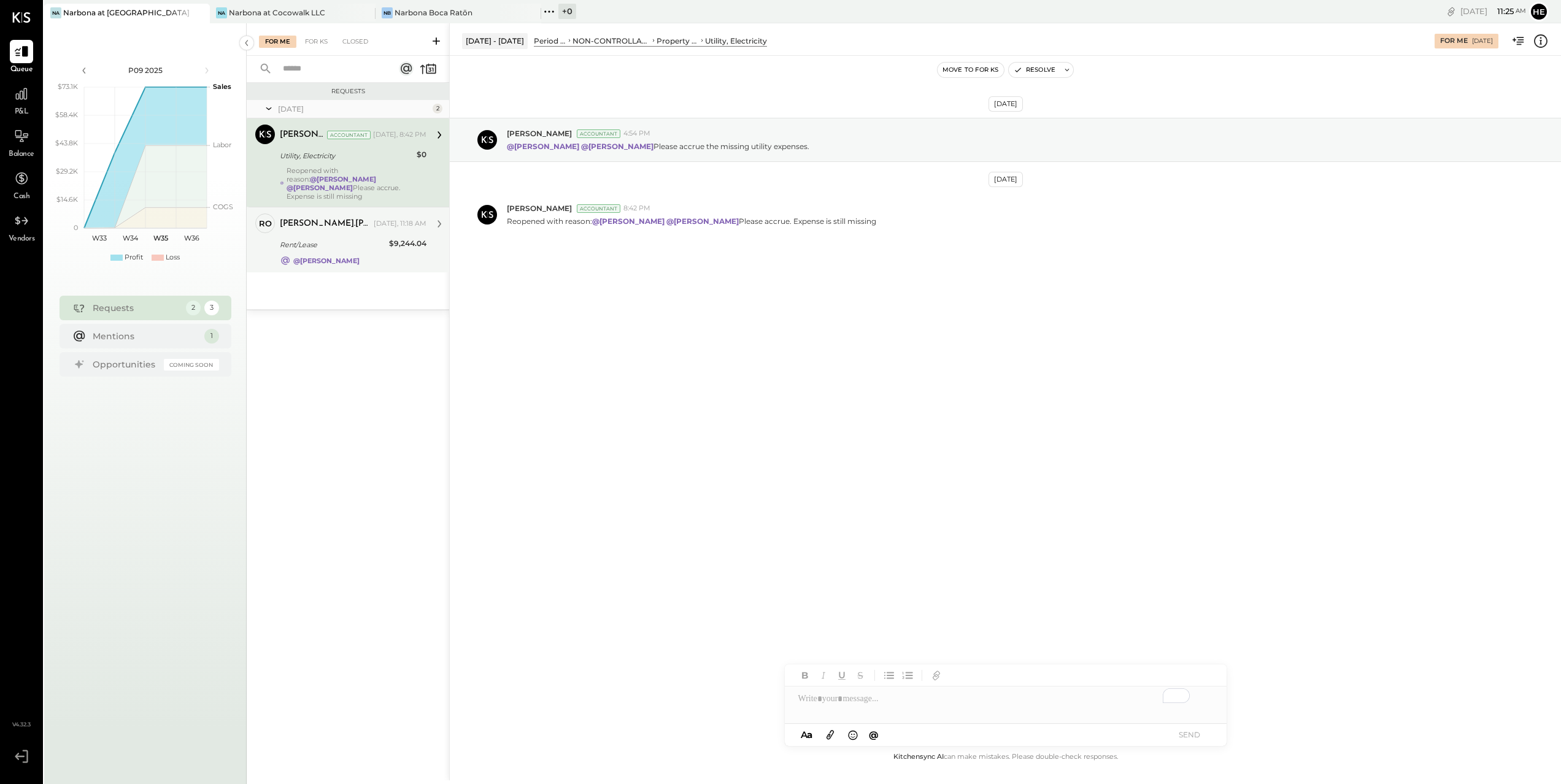
click at [421, 238] on div "$9,244.04" at bounding box center [407, 243] width 38 height 13
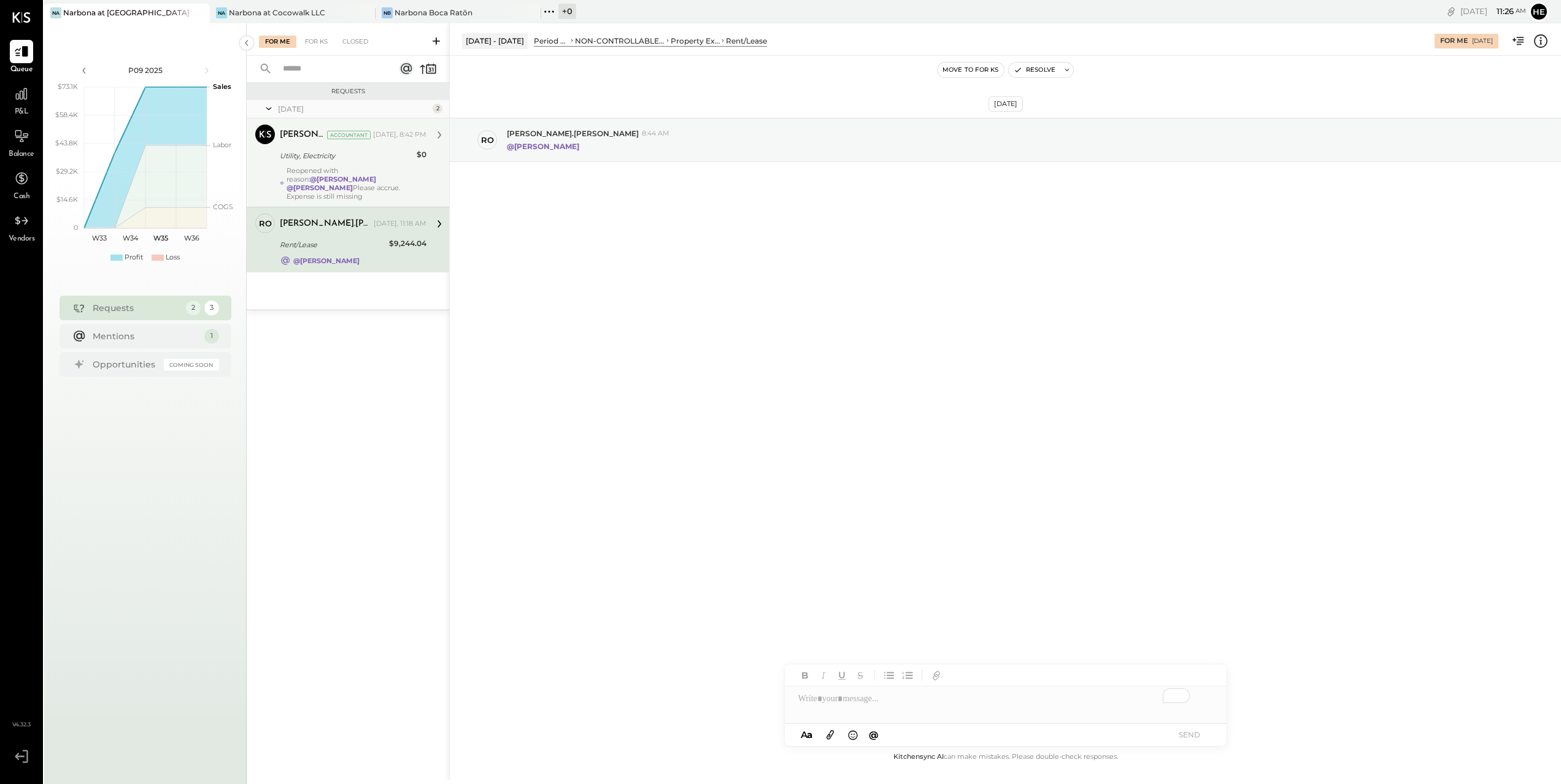
click at [380, 162] on div "Utility, Electricity" at bounding box center [346, 156] width 133 height 15
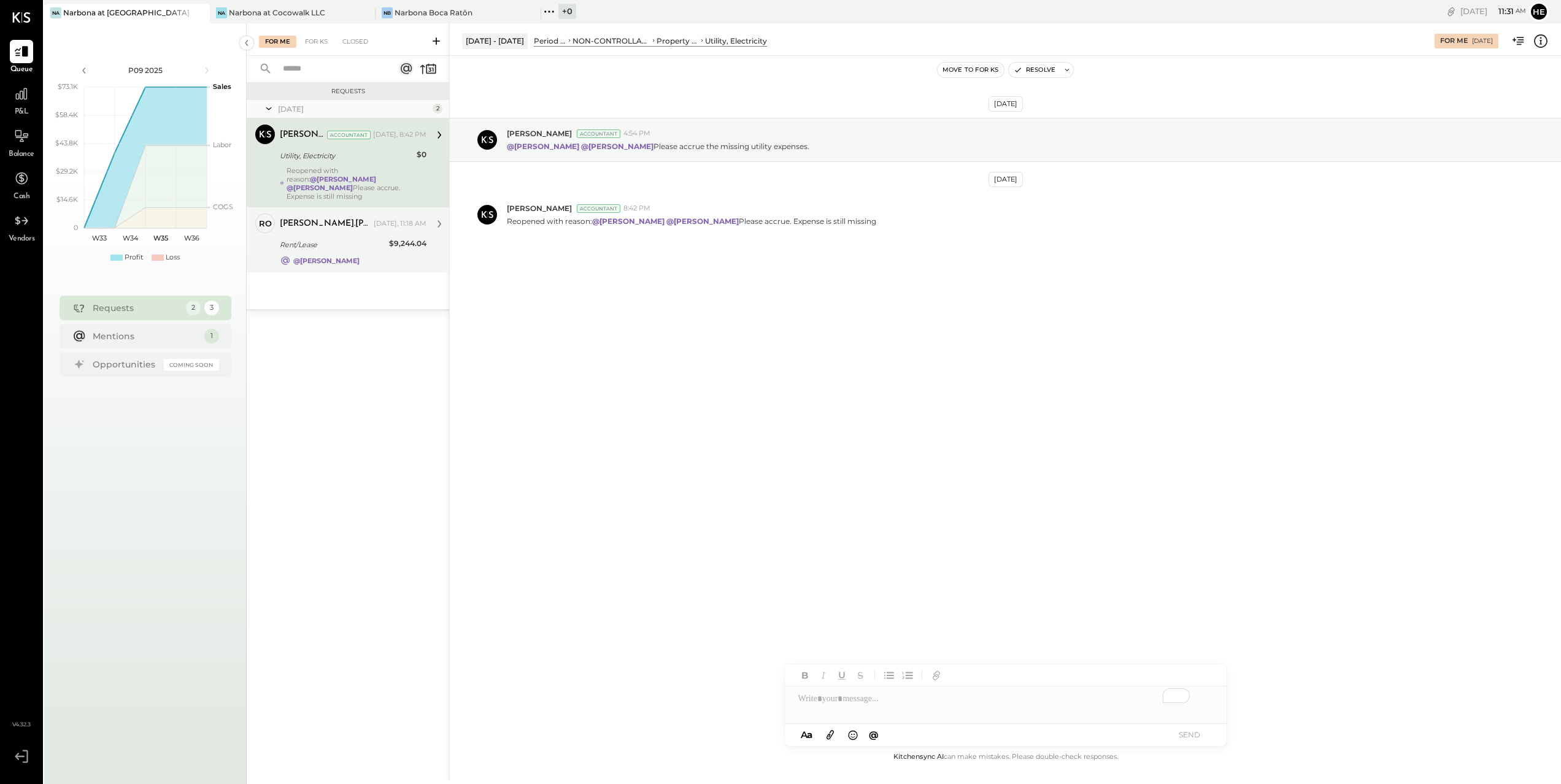
click at [384, 239] on div "Rent/Lease" at bounding box center [332, 245] width 105 height 13
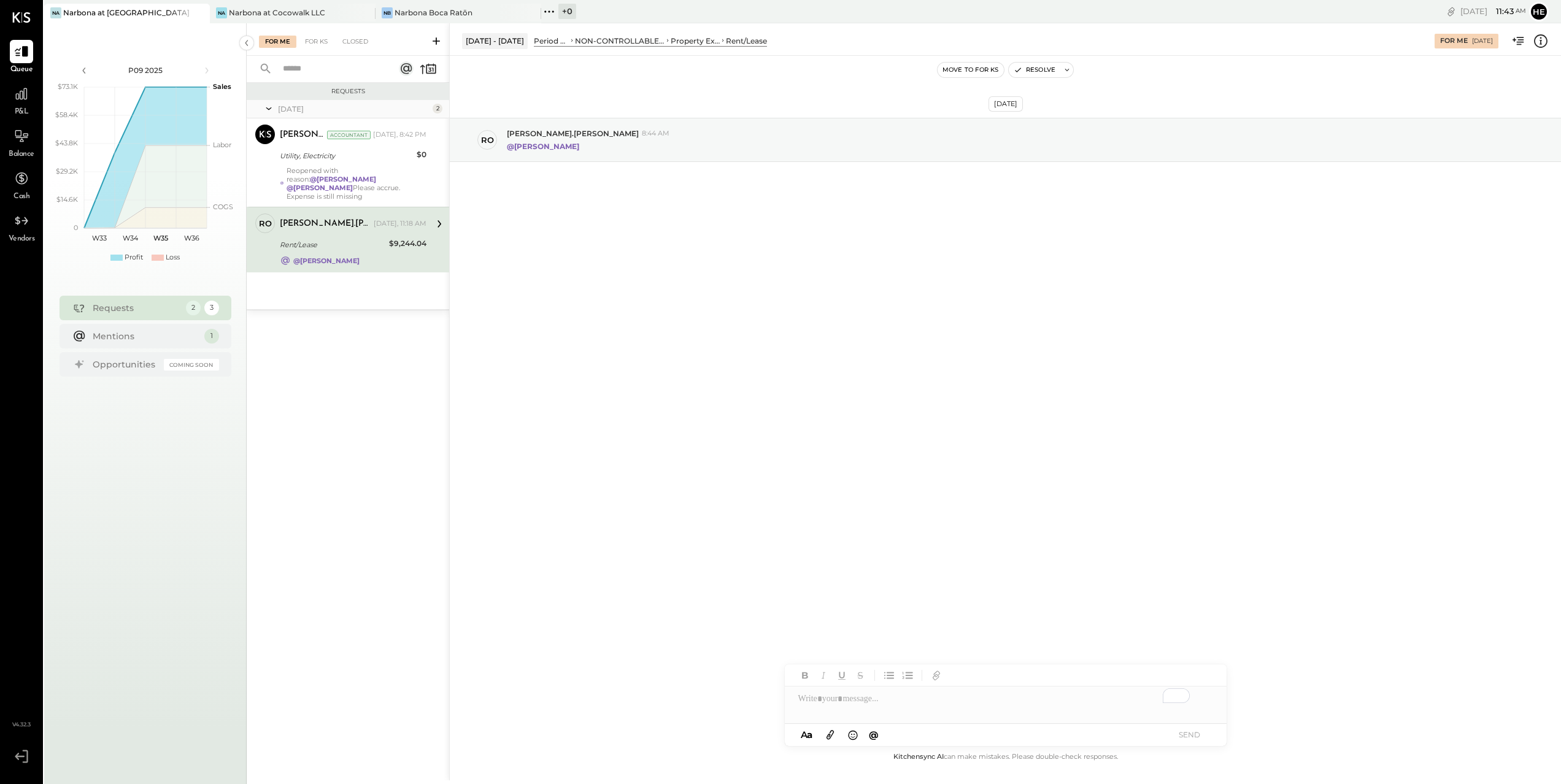
click at [1112, 710] on div "To enrich screen reader interactions, please activate Accessibility in Grammarl…" at bounding box center [1006, 698] width 442 height 24
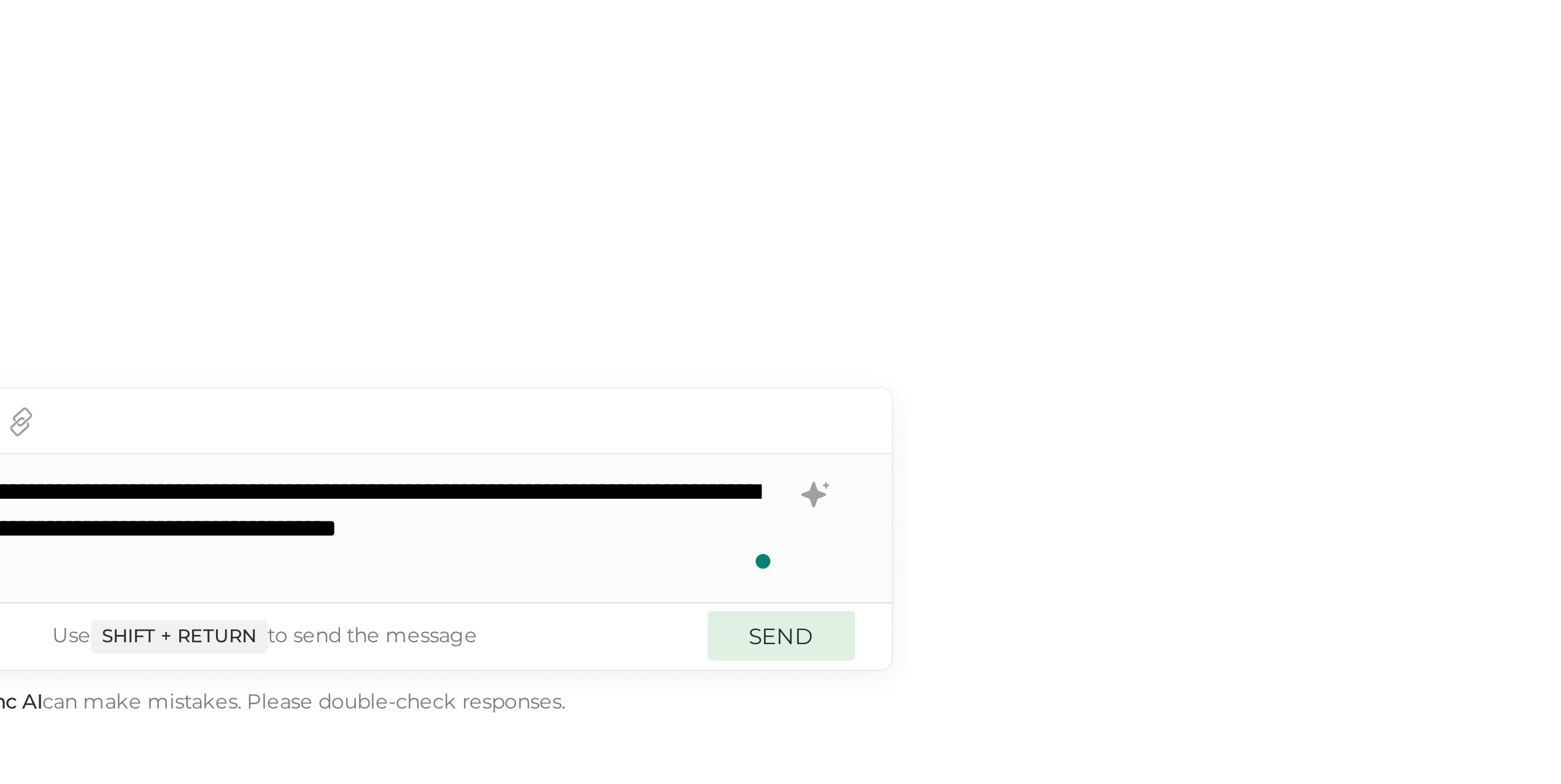
click at [1196, 733] on button "SEND" at bounding box center [1190, 735] width 49 height 16
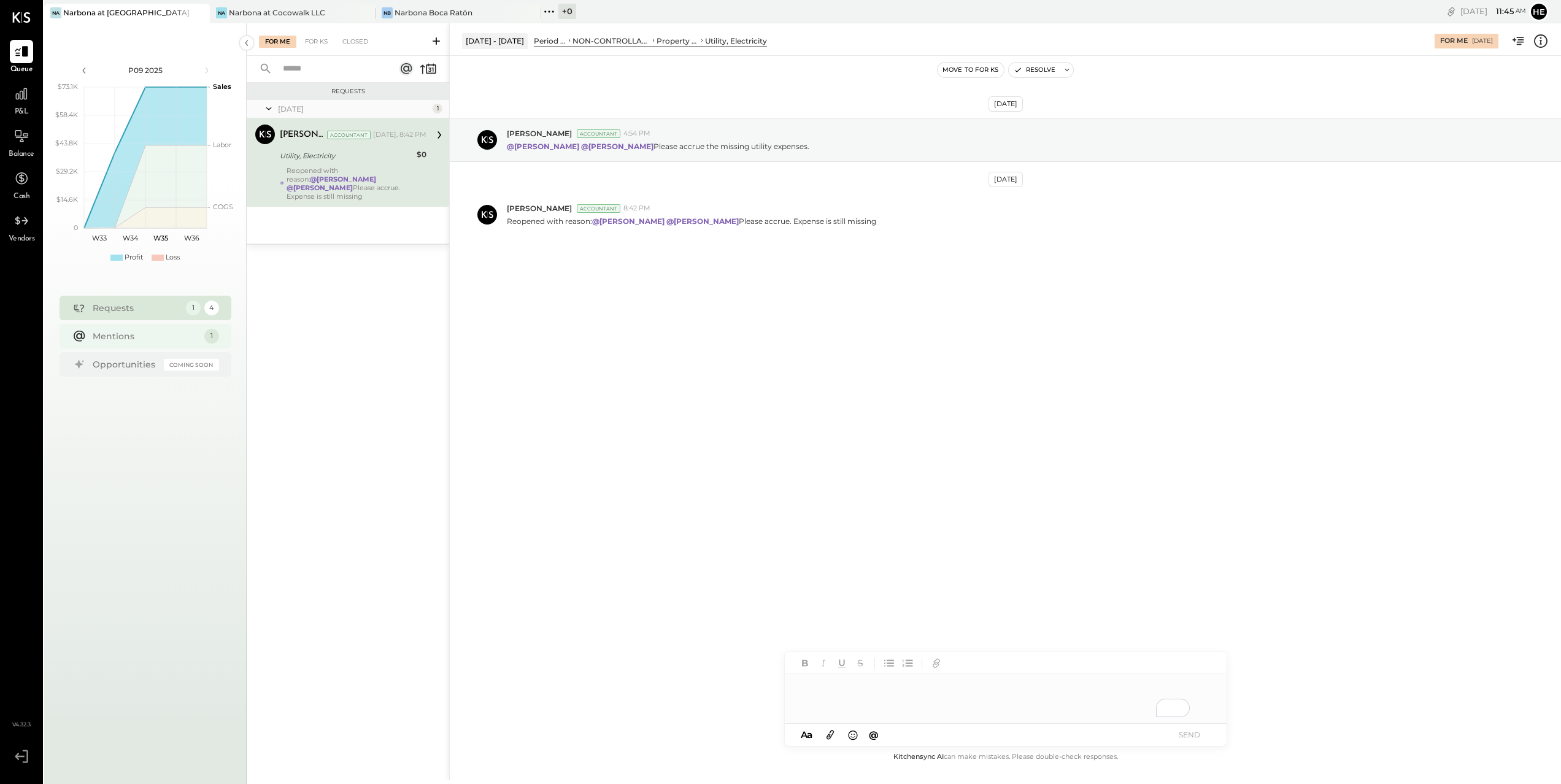
click at [163, 335] on div "Mentions" at bounding box center [145, 336] width 105 height 13
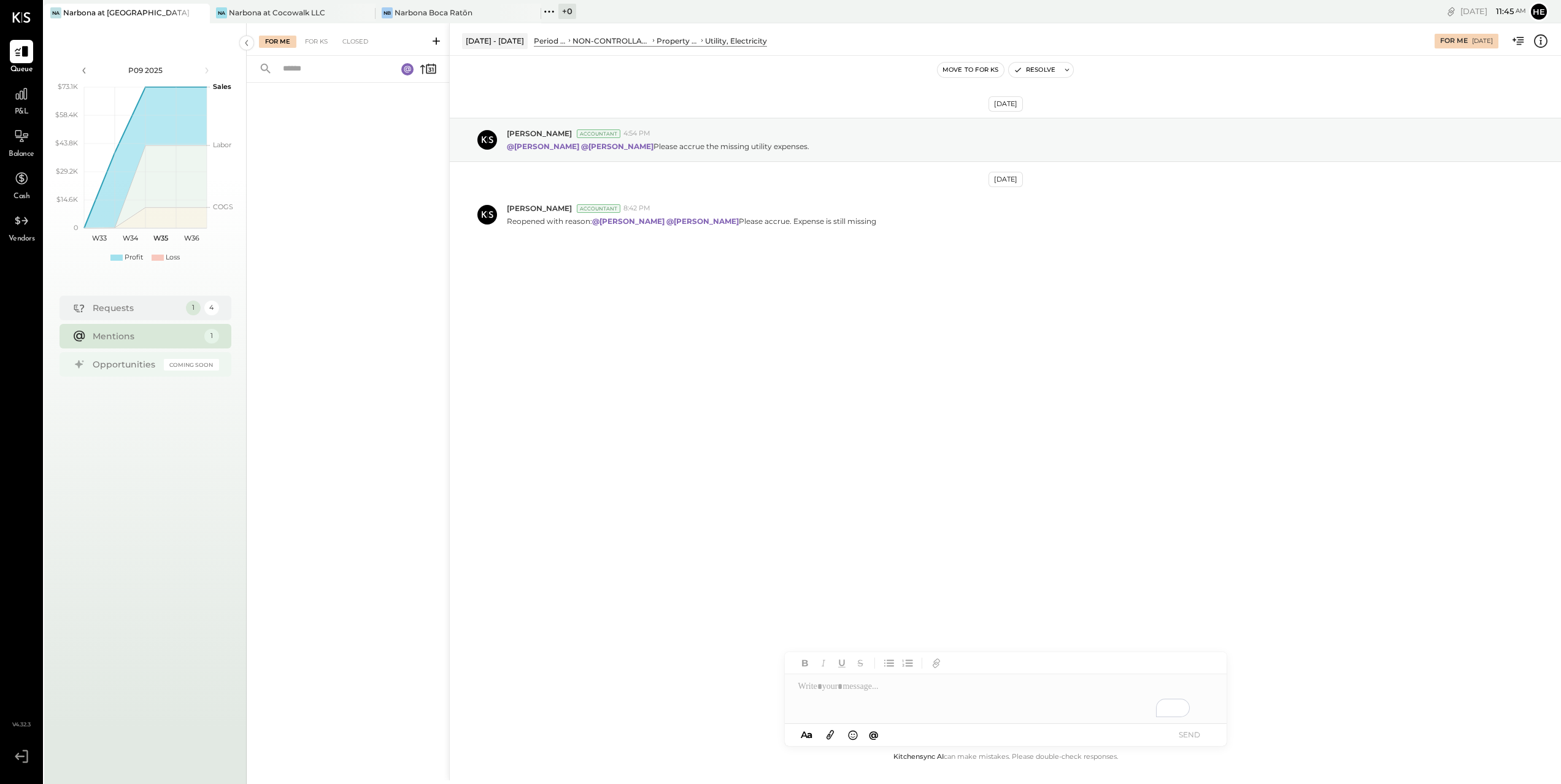
click at [129, 363] on div "Opportunities" at bounding box center [125, 364] width 65 height 13
click at [141, 320] on div "Requests 1 4 Mentions 1 Opportunities Coming Soon" at bounding box center [145, 338] width 172 height 85
click at [153, 311] on div "Requests" at bounding box center [136, 308] width 87 height 13
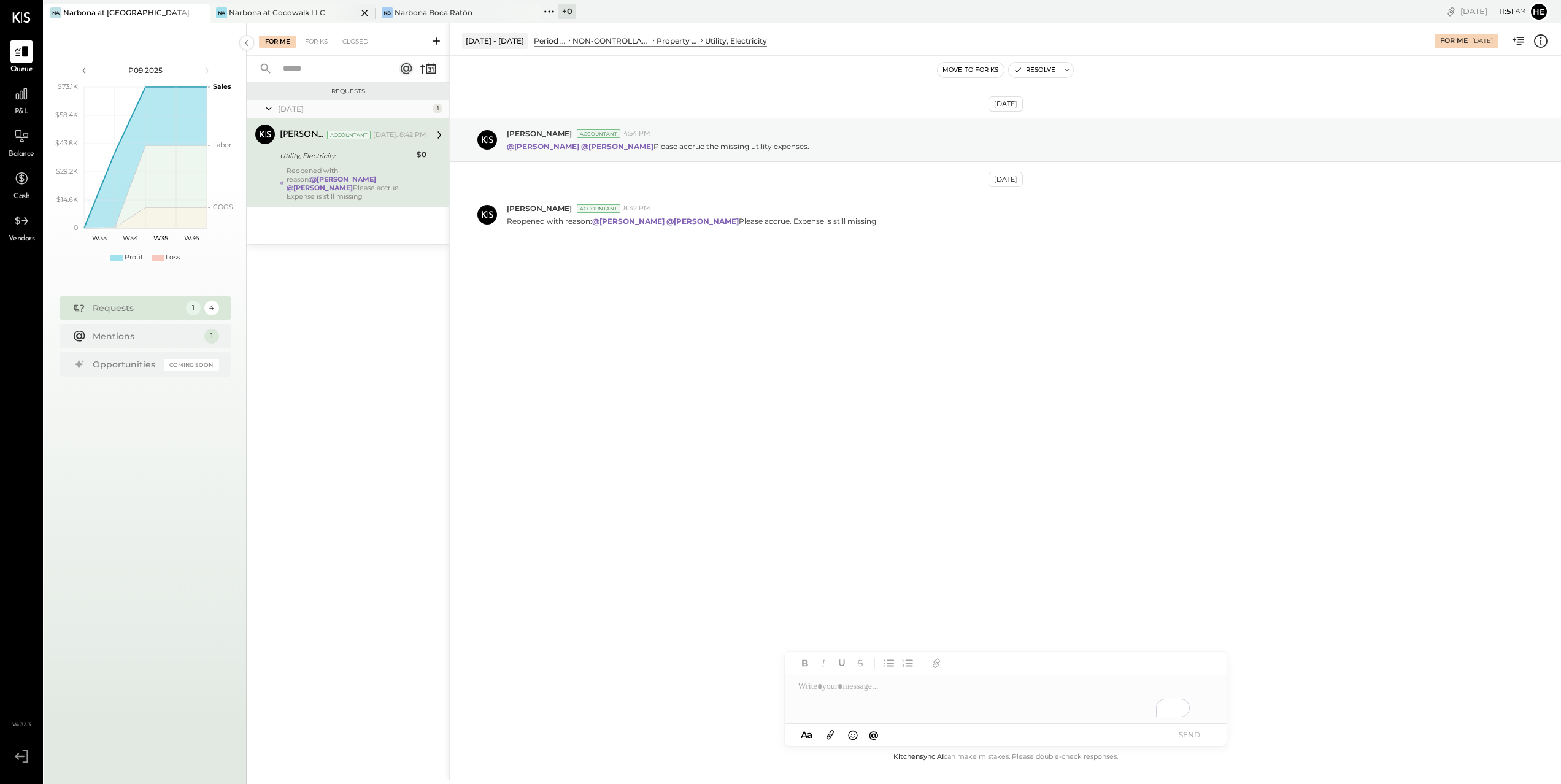
click at [266, 13] on div "Narbona at Cocowalk LLC" at bounding box center [277, 13] width 97 height 10
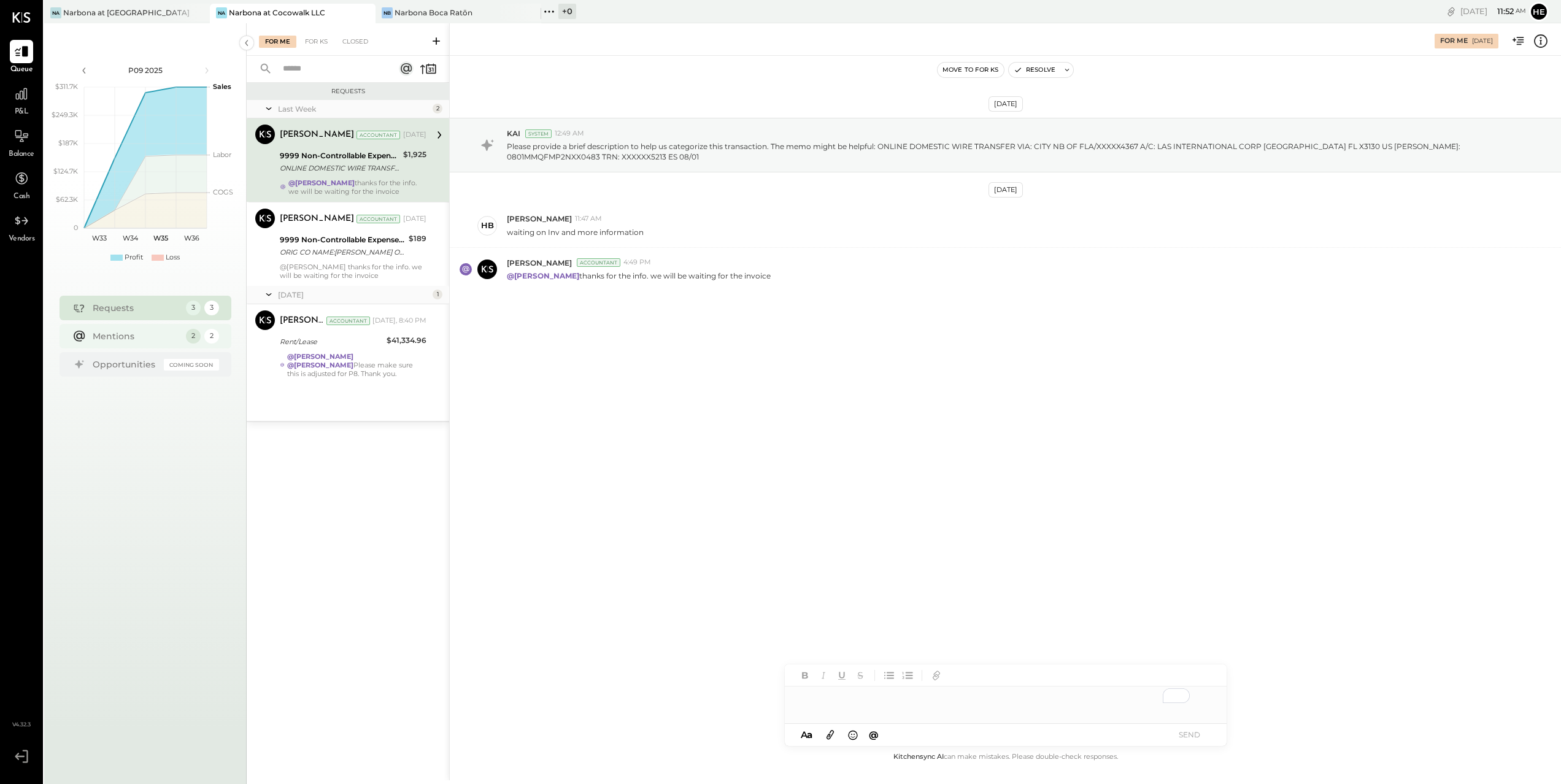
click at [149, 330] on div "Mentions 2 2" at bounding box center [145, 336] width 172 height 24
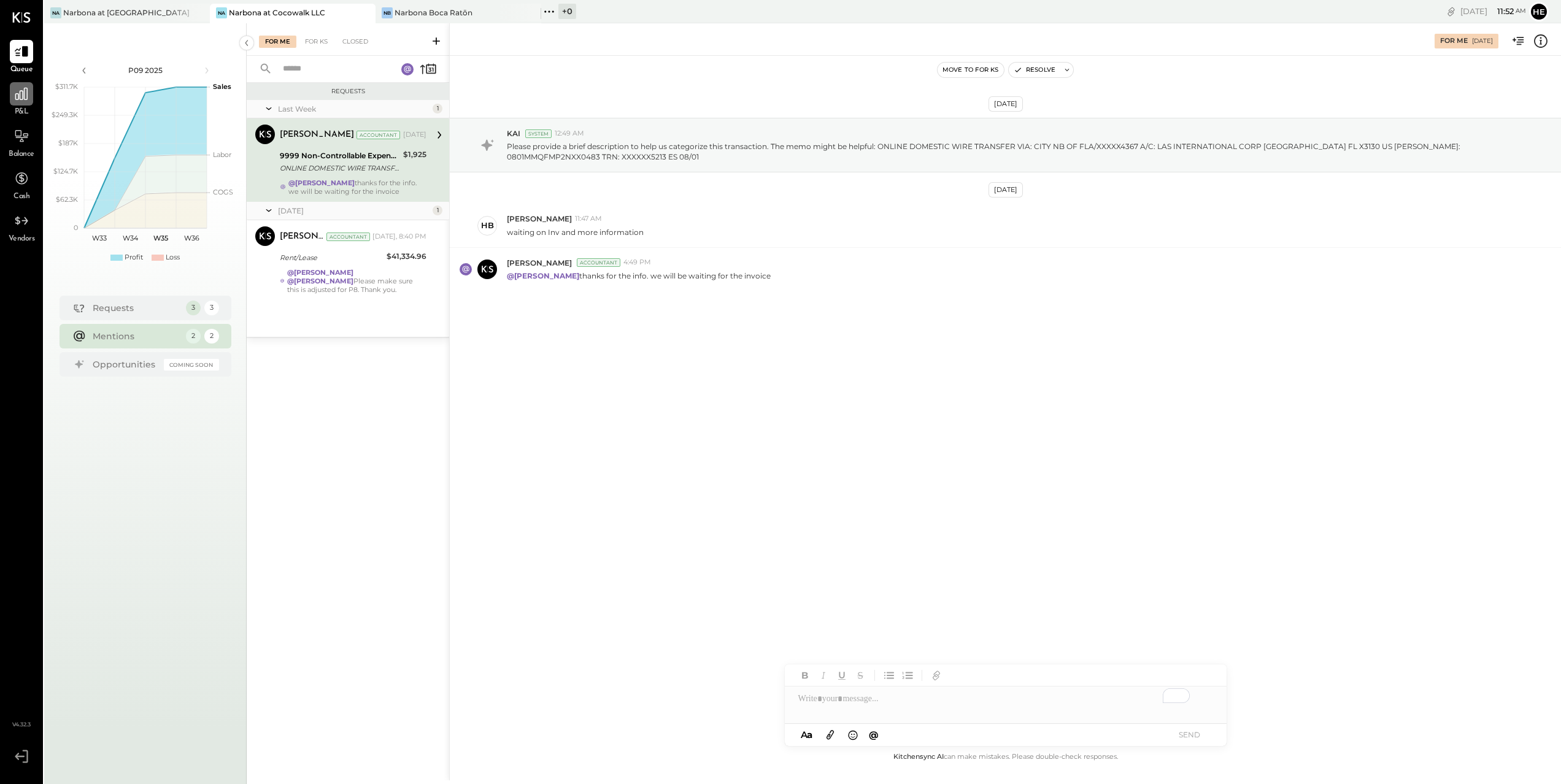
click at [18, 100] on icon at bounding box center [21, 94] width 16 height 16
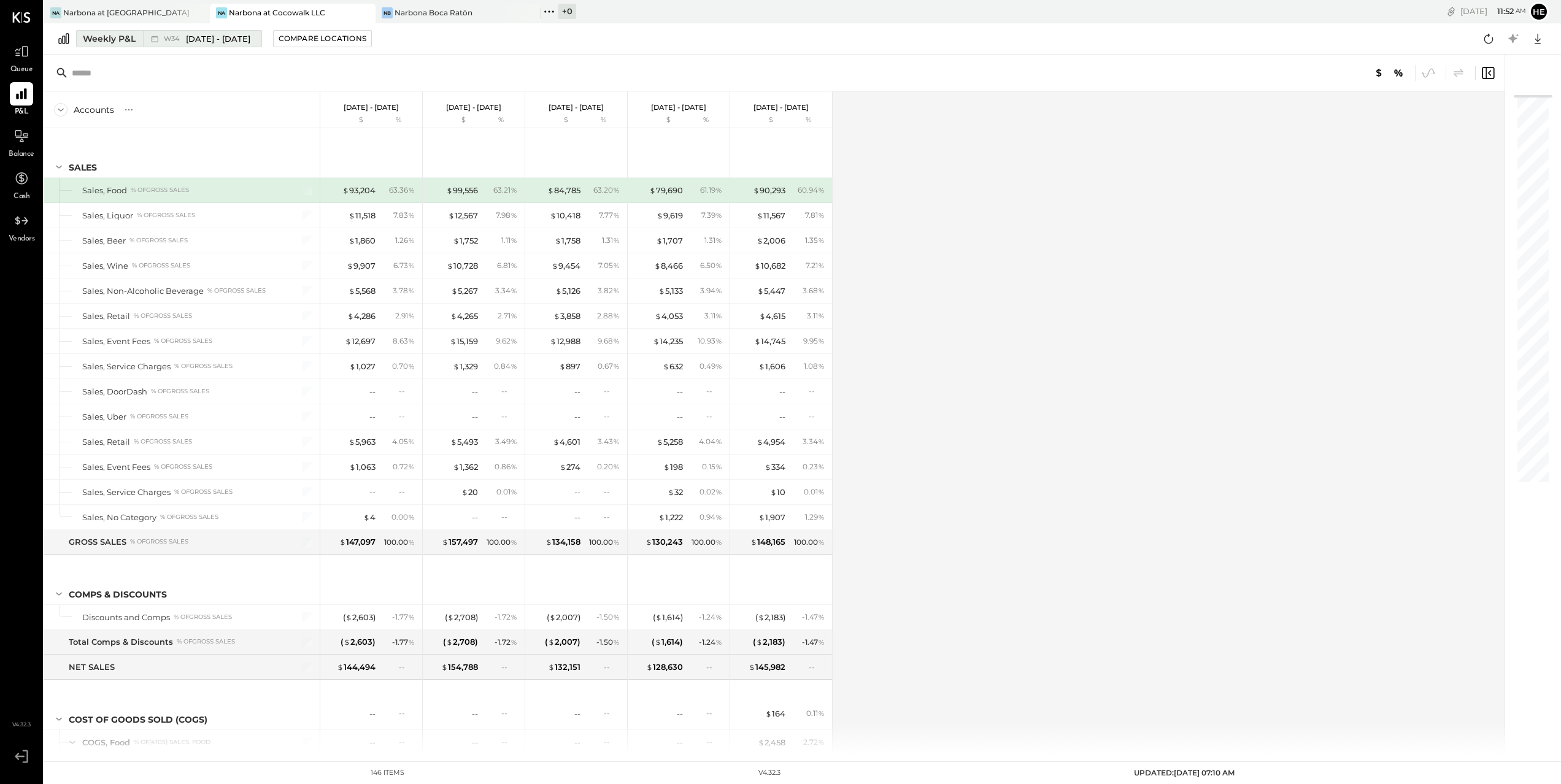
click at [209, 35] on span "Aug 18 - 24, 2025" at bounding box center [218, 39] width 64 height 12
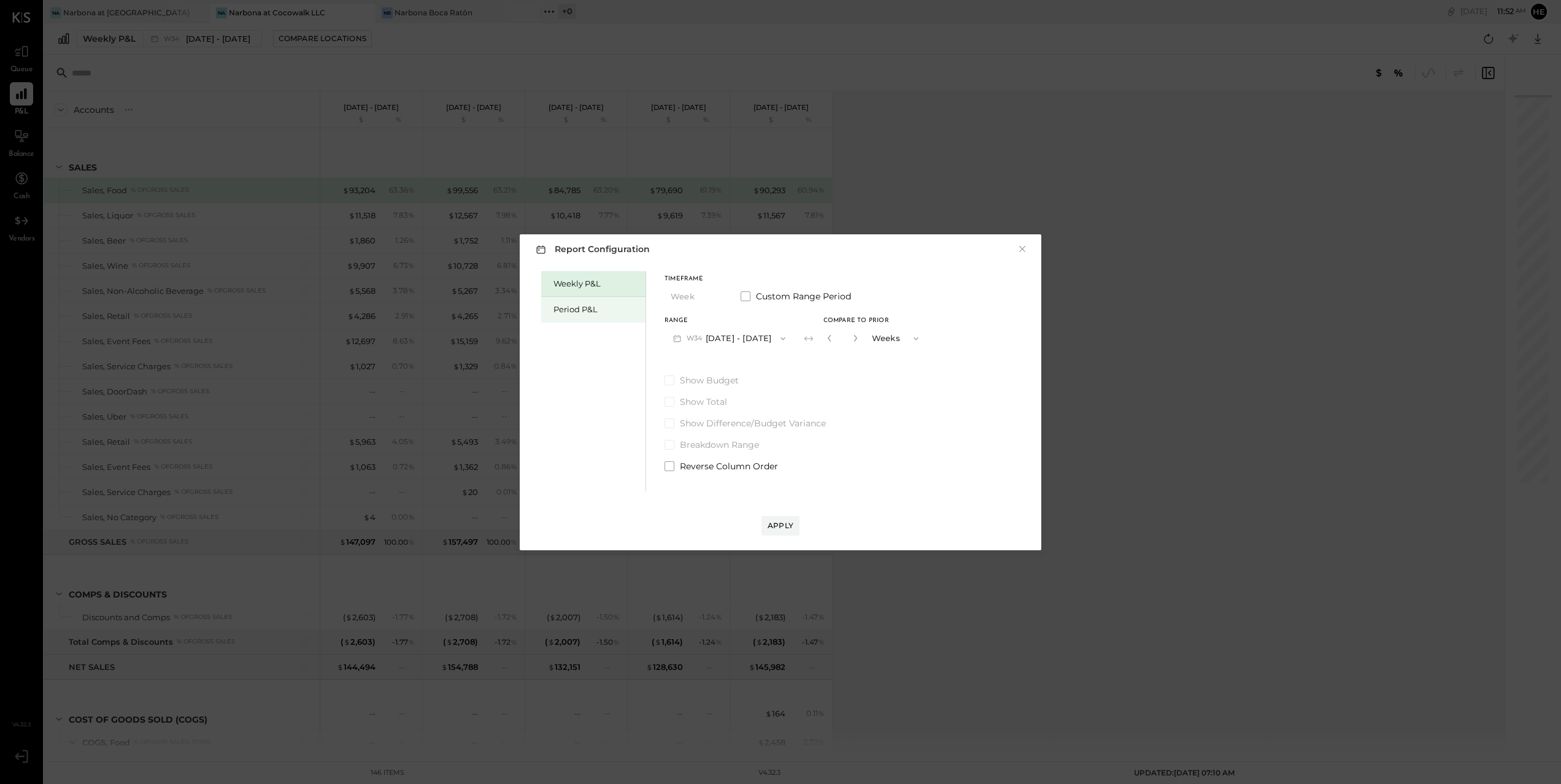
click at [575, 306] on div "Period P&L" at bounding box center [596, 310] width 86 height 12
click at [786, 335] on icon "button" at bounding box center [780, 338] width 10 height 10
click at [766, 370] on div "P08 Jul 14 - Aug 10, 2025" at bounding box center [735, 366] width 140 height 26
click at [792, 532] on button "Apply" at bounding box center [780, 526] width 38 height 20
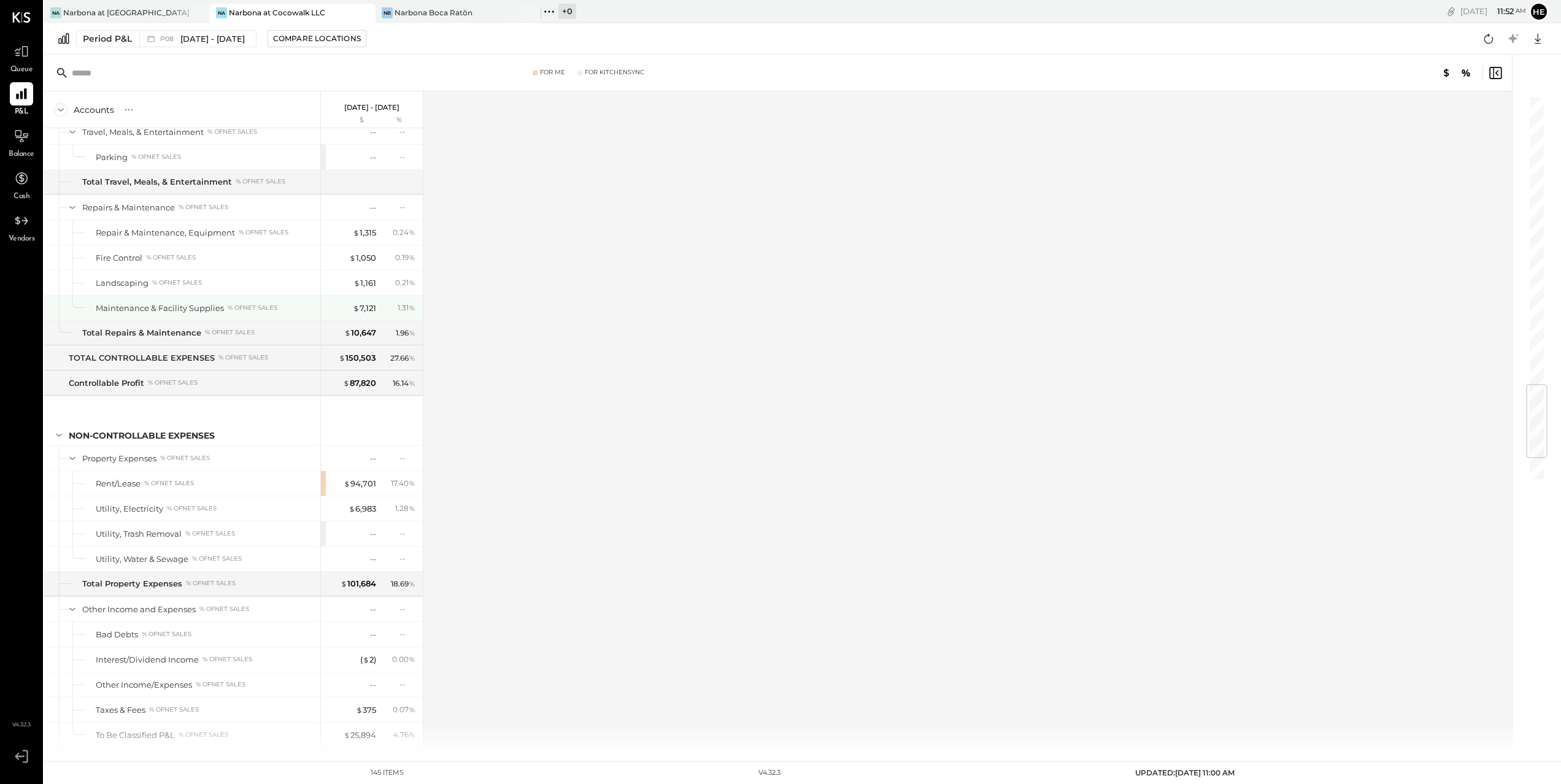
scroll to position [2620, 0]
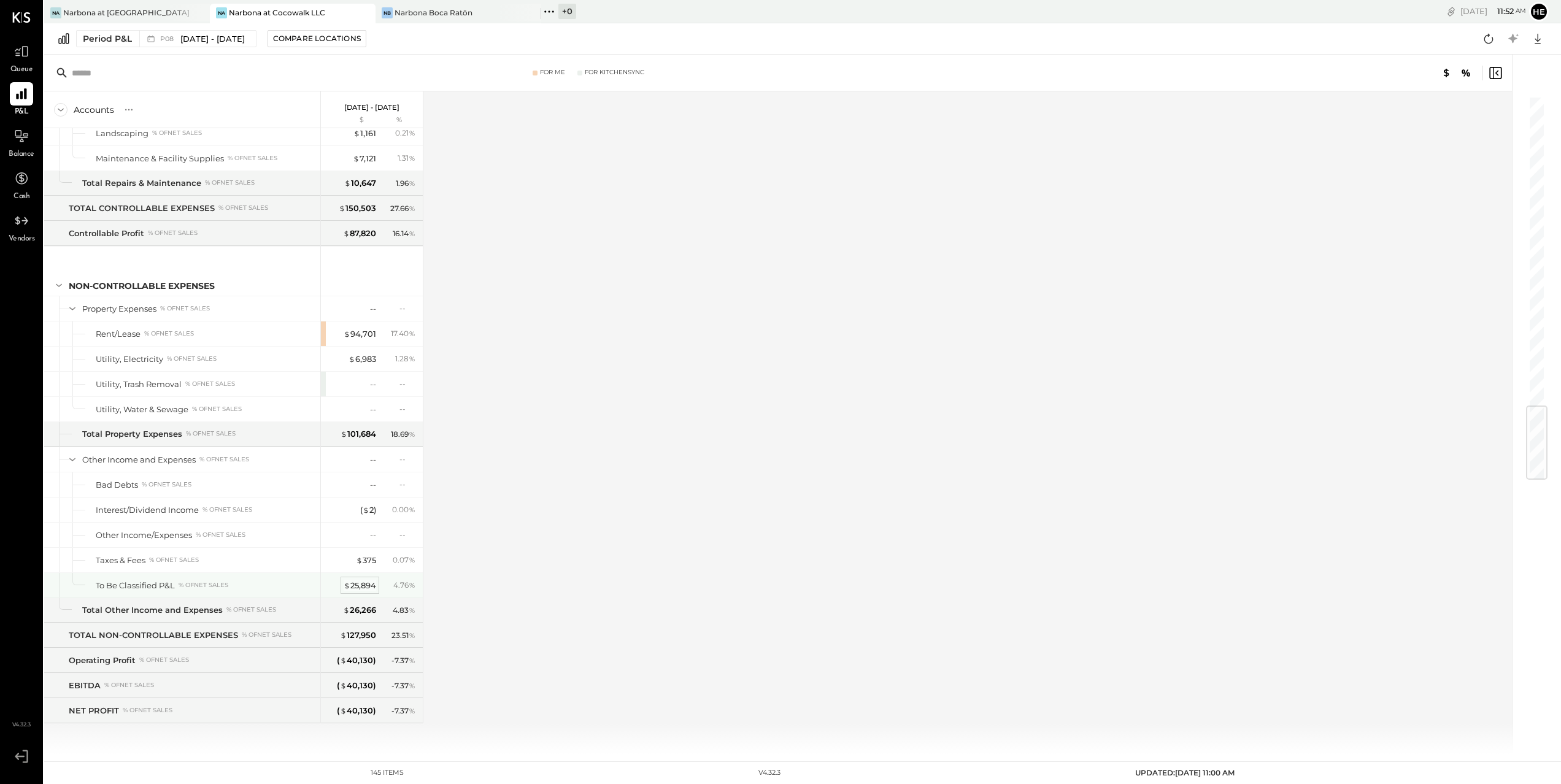
click at [350, 586] on div "$ 25,894" at bounding box center [360, 586] width 32 height 12
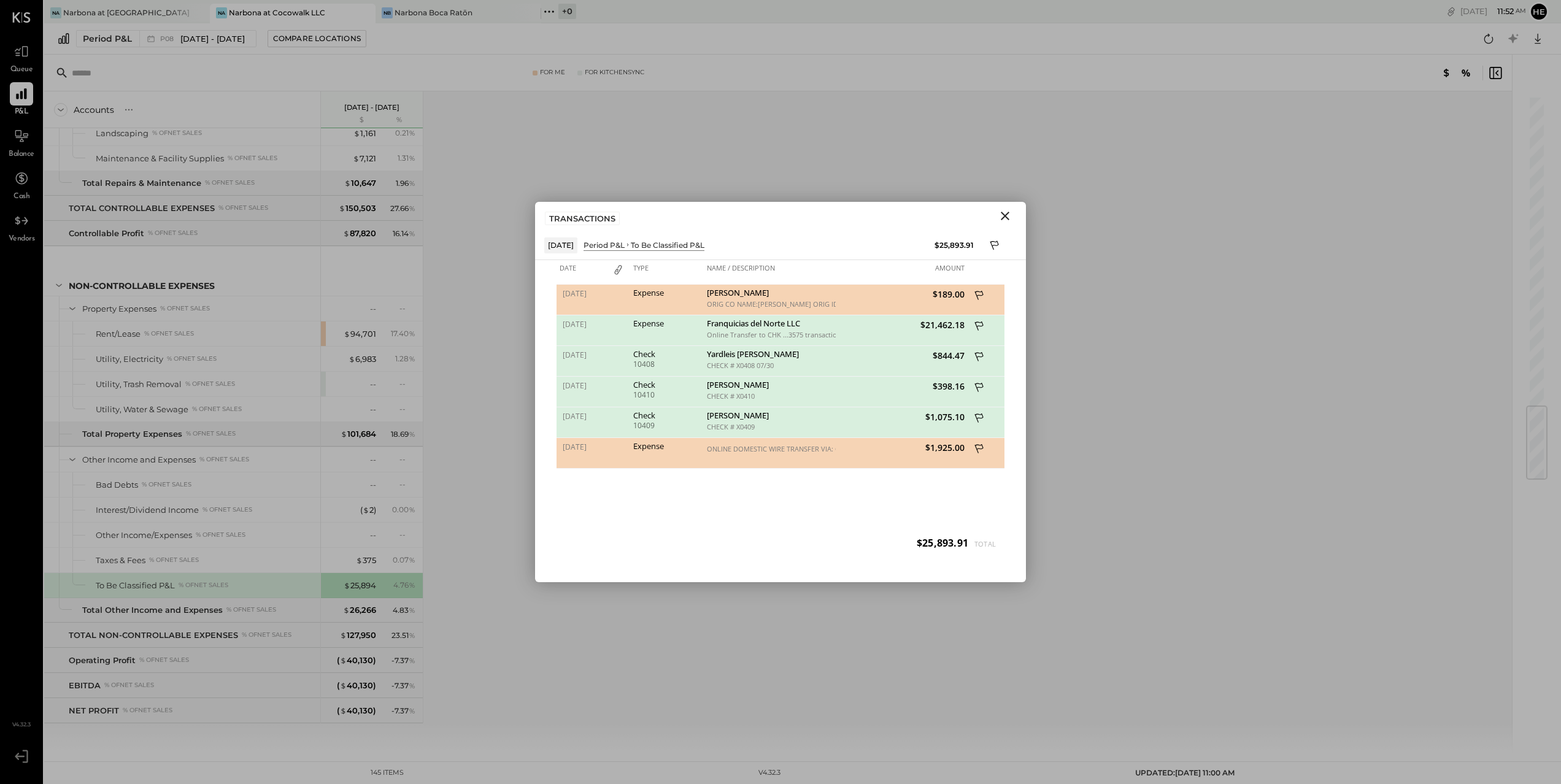
click at [934, 450] on span "$1,925.00" at bounding box center [901, 448] width 126 height 12
click at [899, 457] on div "$1,925.00" at bounding box center [901, 454] width 132 height 31
click at [978, 322] on icon at bounding box center [980, 326] width 9 height 9
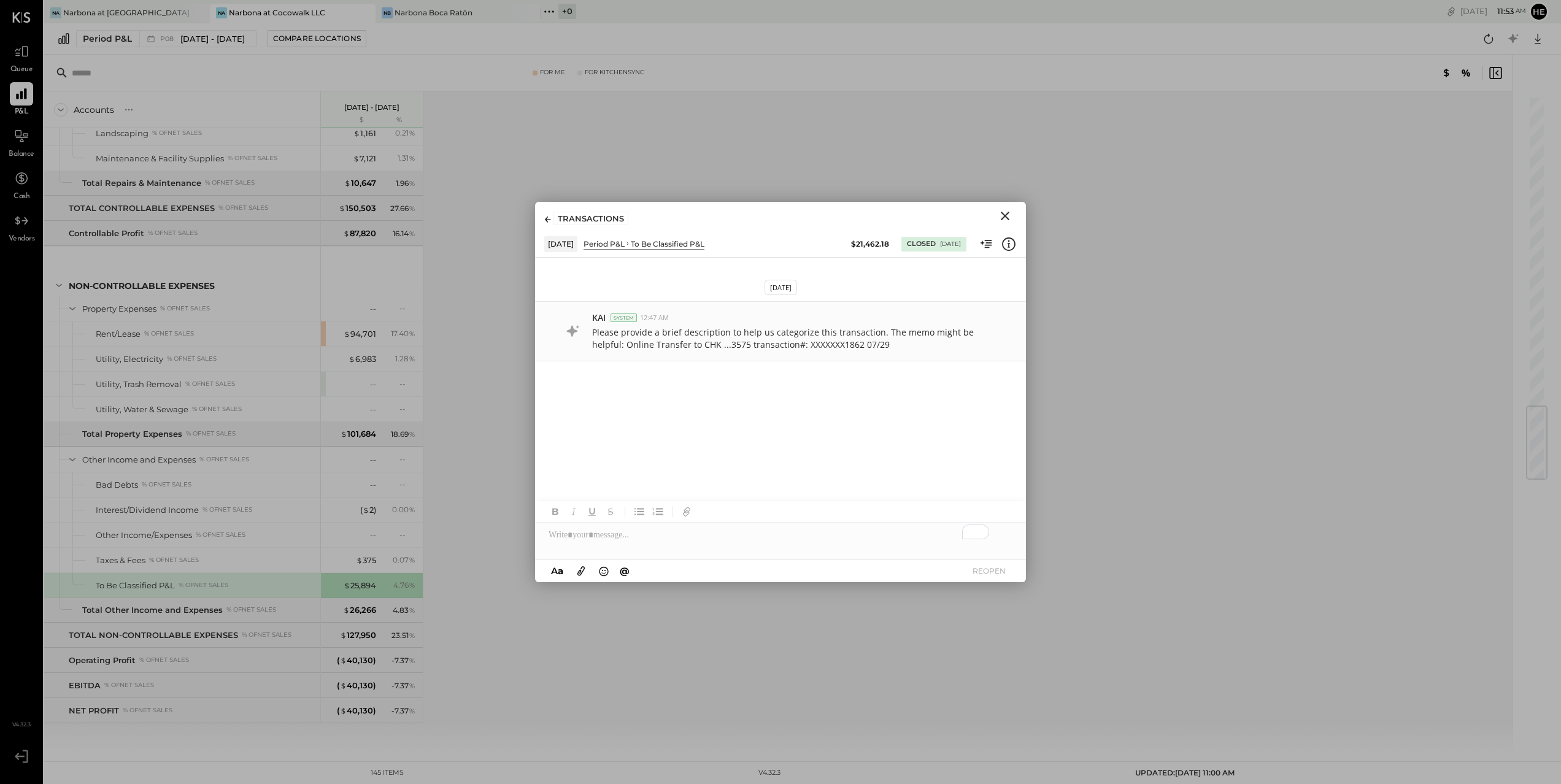
click at [848, 341] on p "Please provide a brief description to help us categorize this transaction. The …" at bounding box center [794, 339] width 403 height 24
click at [1004, 212] on icon "Close" at bounding box center [1006, 216] width 15 height 15
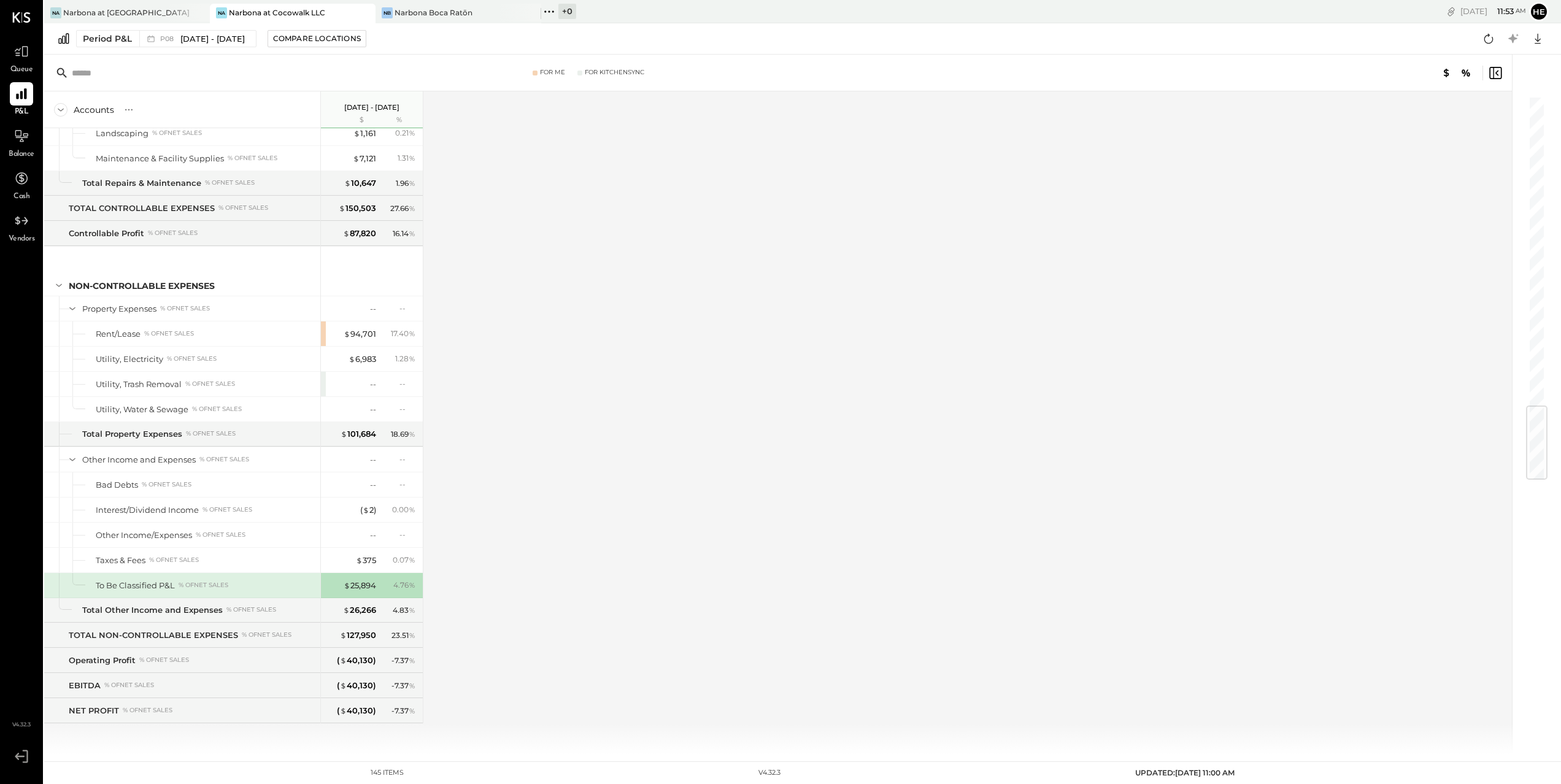
click at [1020, 223] on div "Accounts S % GL Jul 14 - Aug 10, 2025 $ % SALES Sales, Food % of GROSS SALES Sa…" at bounding box center [779, 423] width 1470 height 662
